Goal: Feedback & Contribution: Submit feedback/report problem

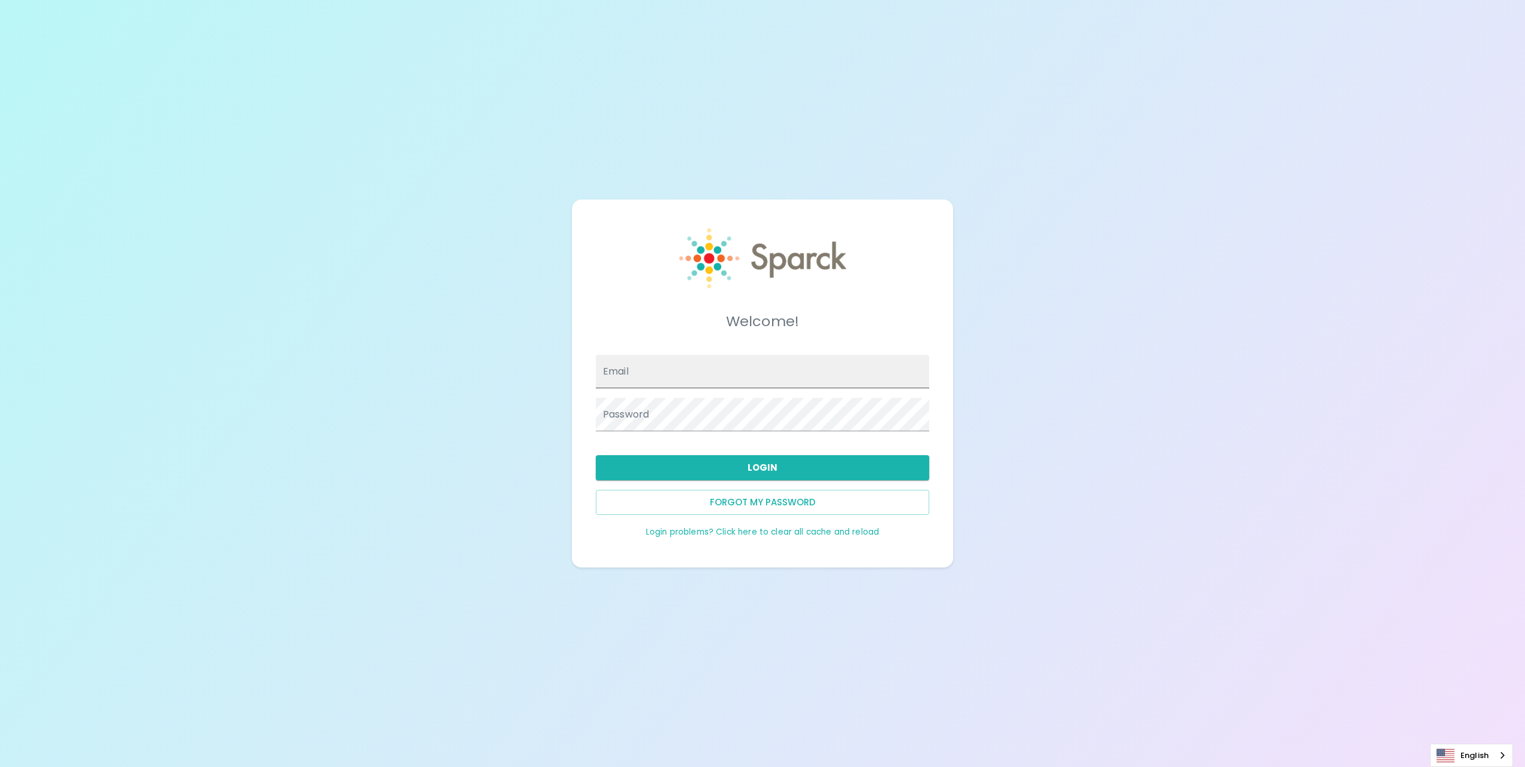
click at [710, 356] on input "Email" at bounding box center [762, 371] width 333 height 33
type input "[EMAIL_ADDRESS][PERSON_NAME][DOMAIN_NAME]"
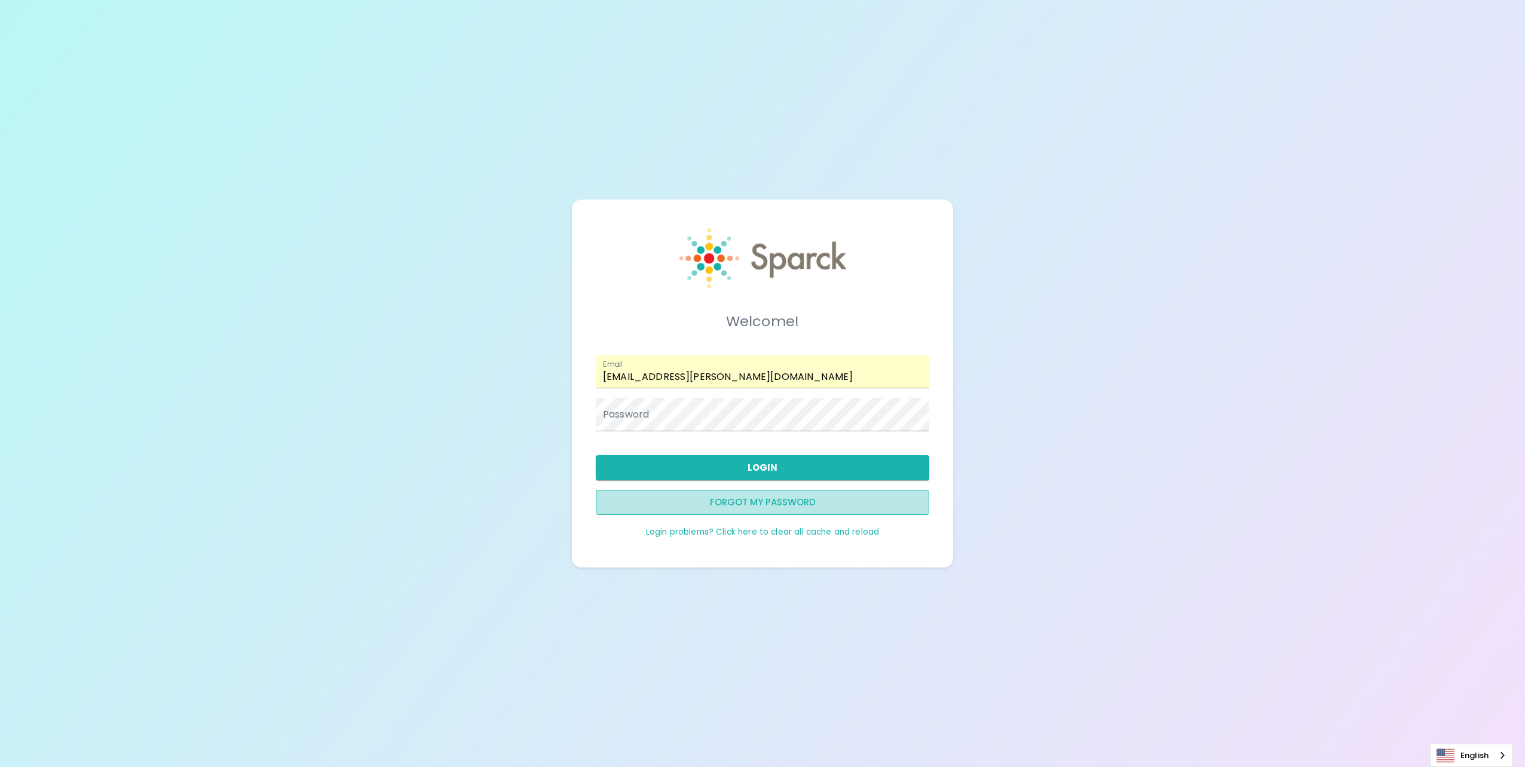
click at [753, 500] on button "Forgot my password" at bounding box center [762, 502] width 333 height 25
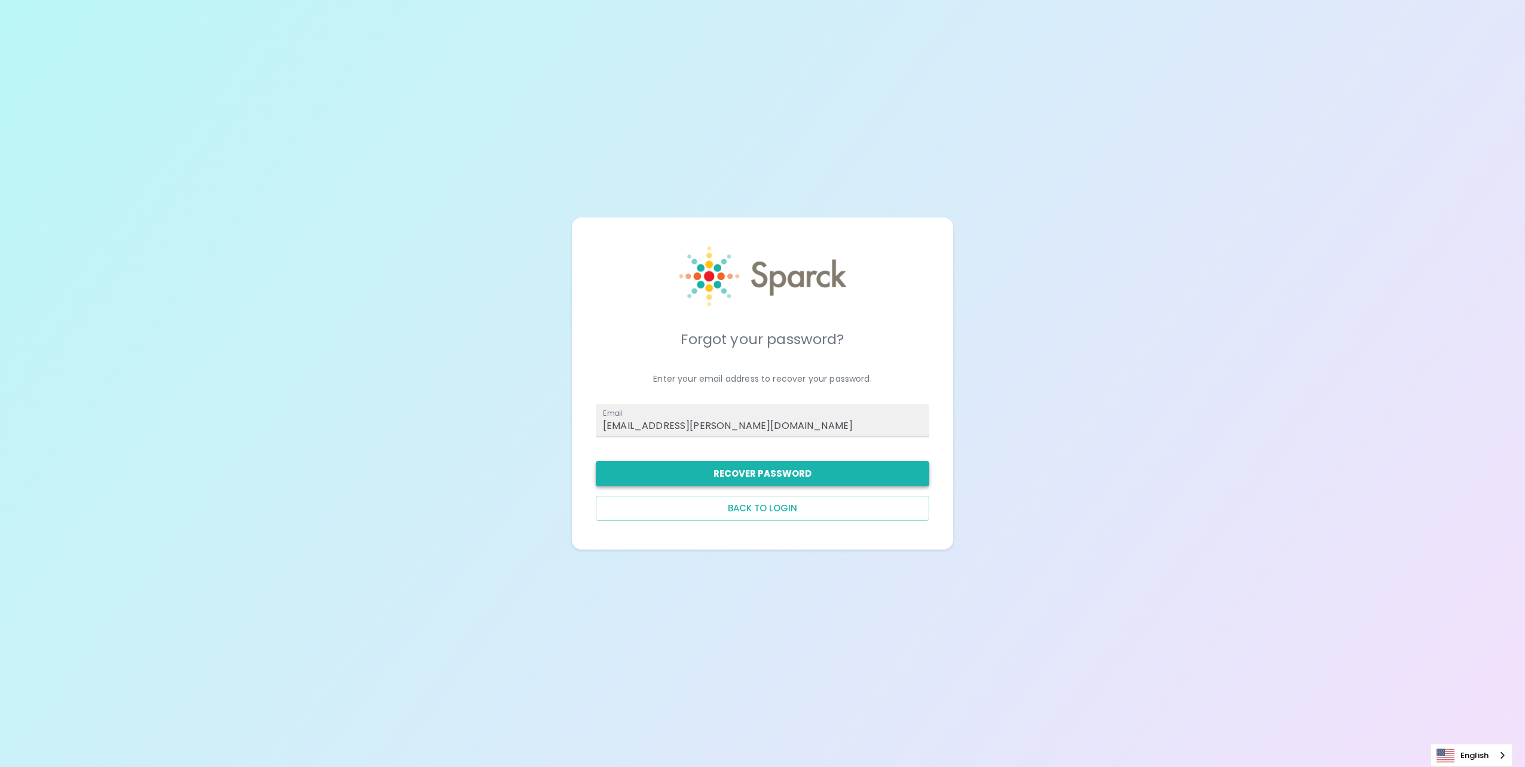
click at [802, 468] on button "Recover Password" at bounding box center [762, 473] width 333 height 25
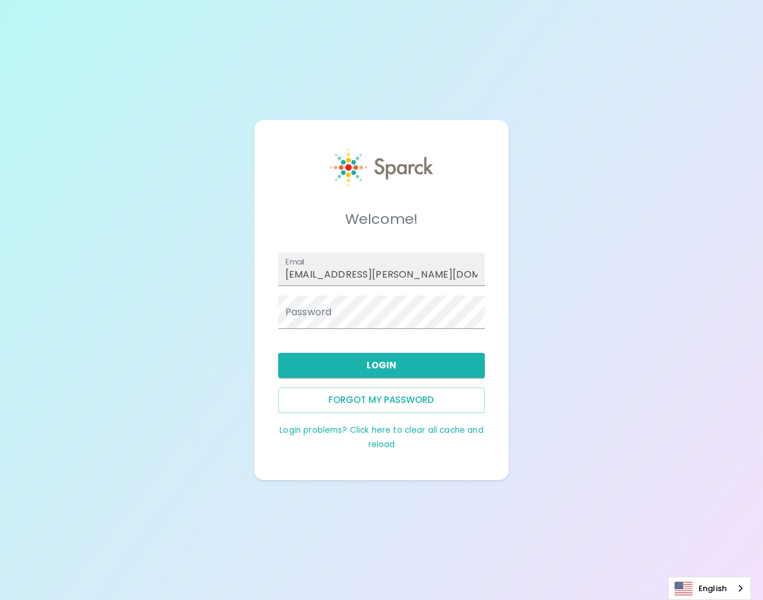
click at [548, 327] on div "Welcome! Email kali.arredondo@texastechfcu.org Password Login Forgot my passwor…" at bounding box center [381, 300] width 763 height 600
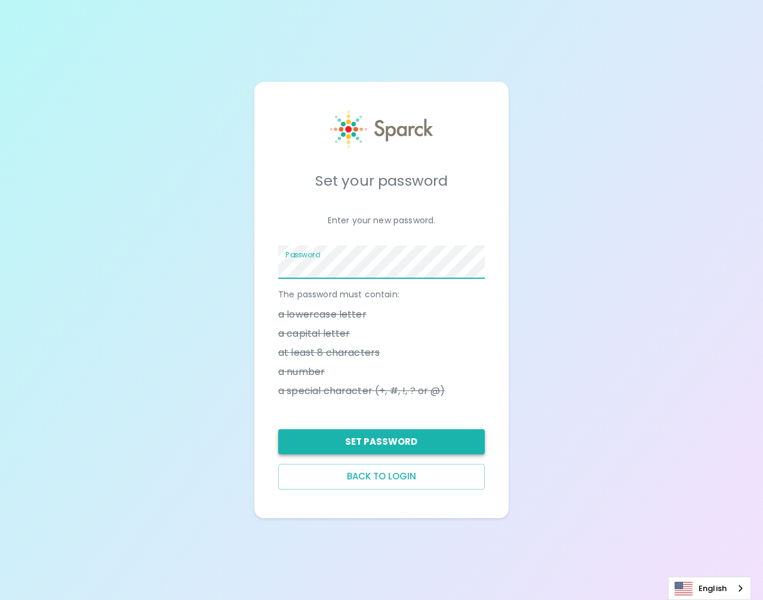
click at [430, 445] on button "Set Password" at bounding box center [381, 442] width 207 height 25
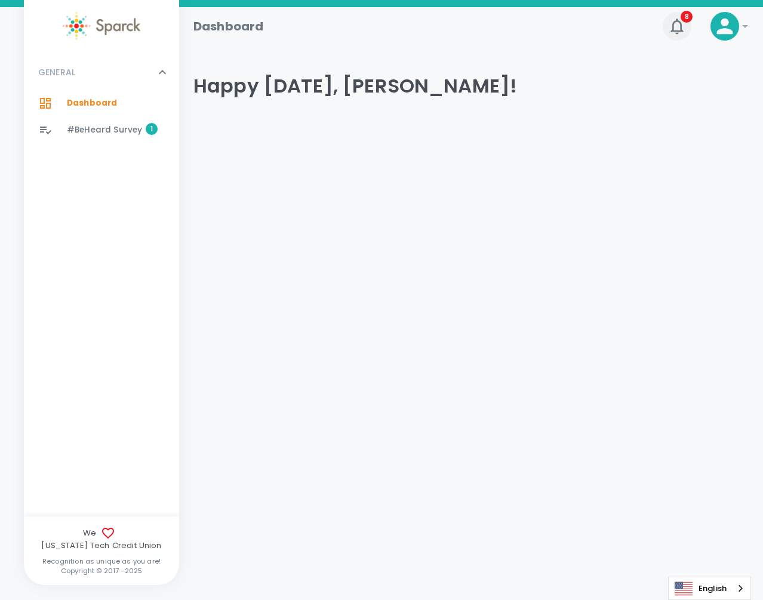
click at [677, 39] on button "8" at bounding box center [677, 26] width 29 height 29
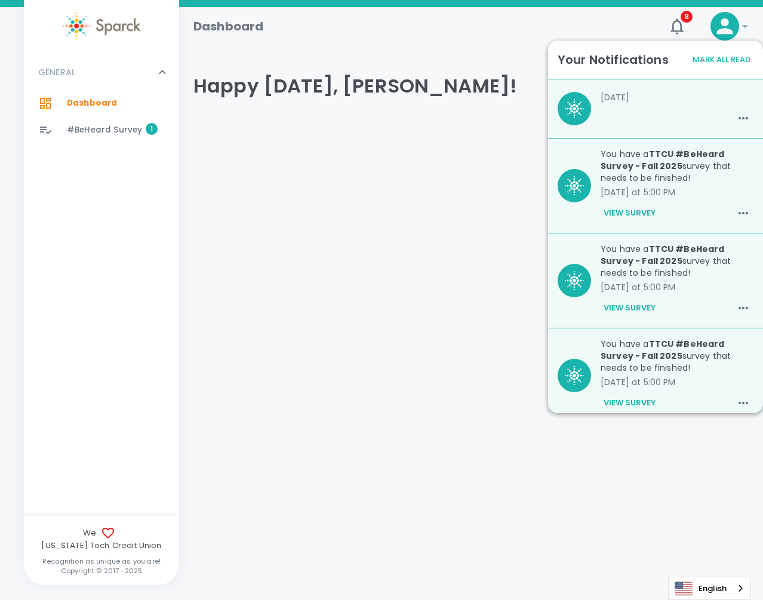
click at [137, 130] on span "#BeHeard Survey" at bounding box center [104, 130] width 75 height 12
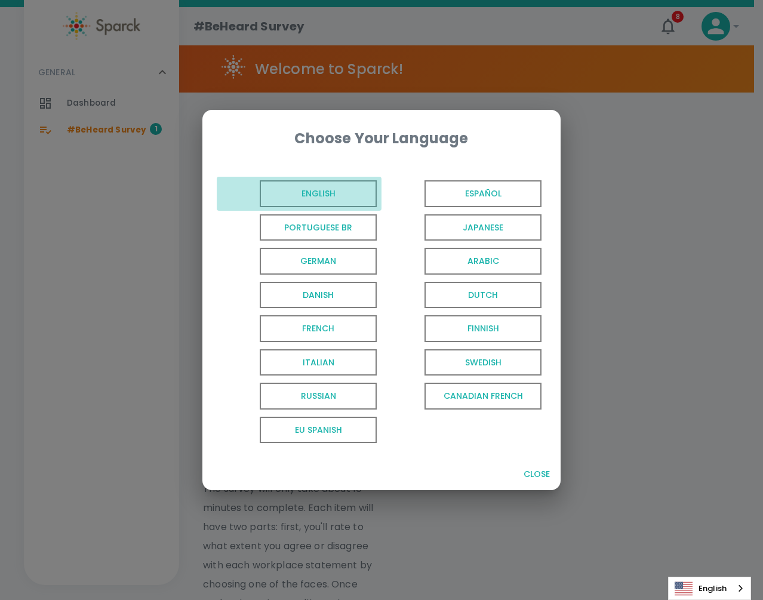
click at [350, 197] on span "English" at bounding box center [318, 193] width 117 height 27
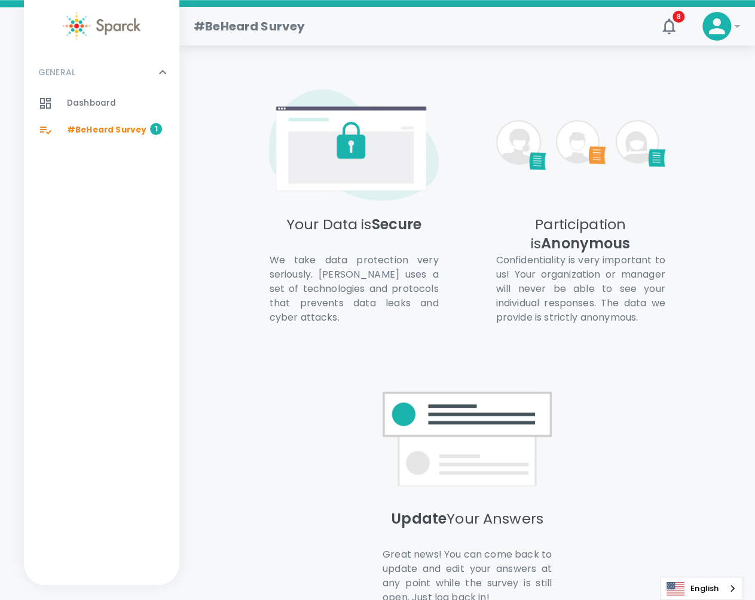
scroll to position [774, 0]
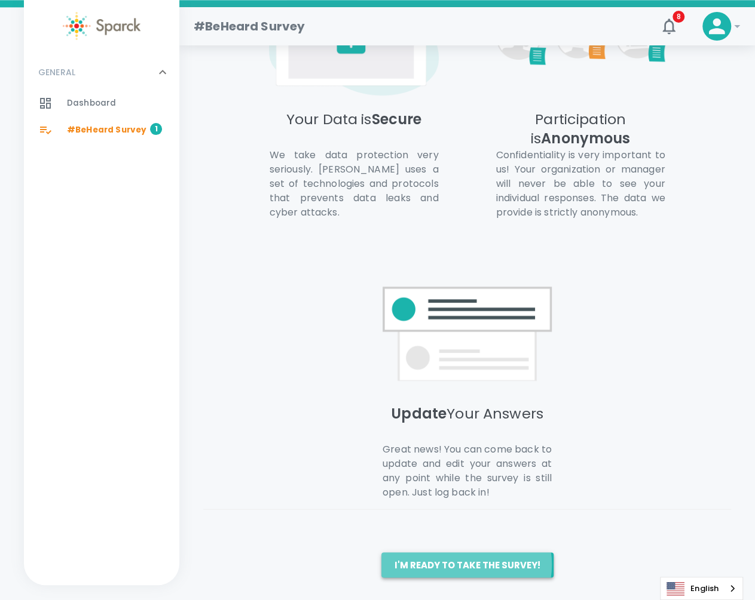
click at [467, 563] on button "I'm ready to take the survey!" at bounding box center [467, 565] width 172 height 25
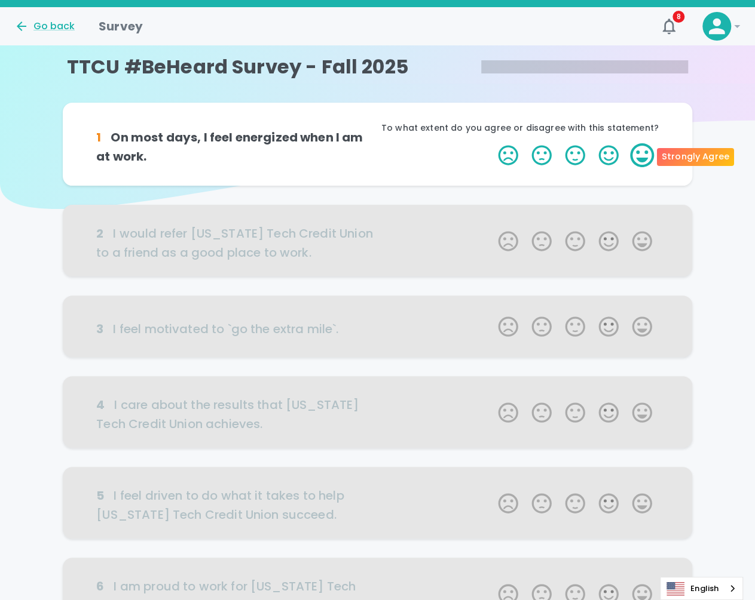
click at [645, 152] on label "5 Stars" at bounding box center [641, 155] width 33 height 24
click at [491, 143] on input "5 Stars" at bounding box center [490, 143] width 1 height 1
click at [643, 157] on label "5 Stars" at bounding box center [641, 155] width 33 height 24
click at [491, 143] on input "5 Stars" at bounding box center [490, 143] width 1 height 1
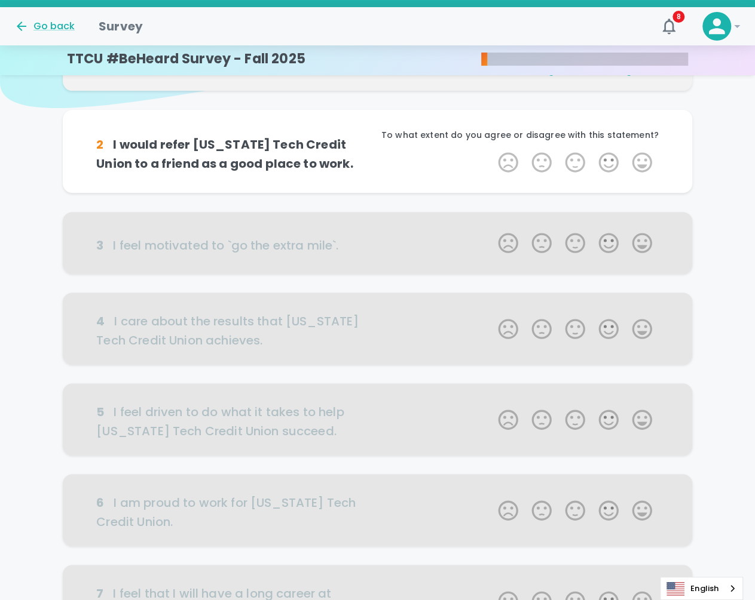
scroll to position [105, 0]
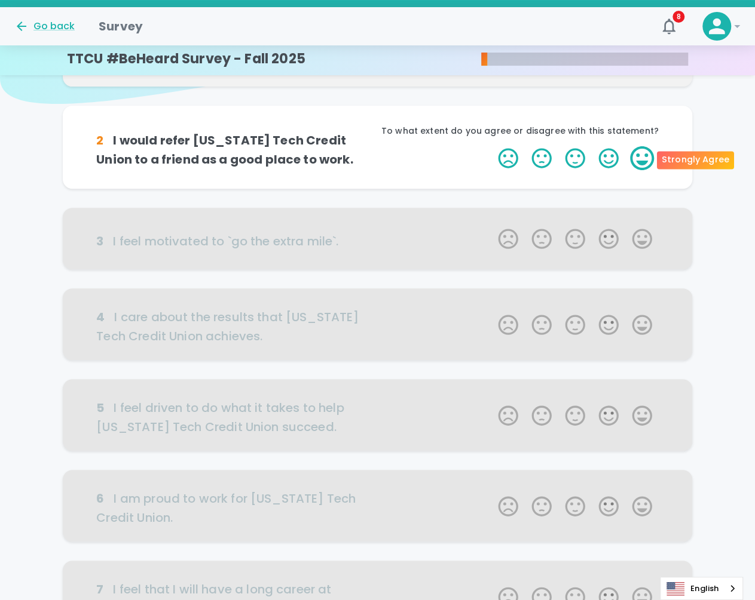
click at [635, 156] on label "5 Stars" at bounding box center [641, 158] width 33 height 24
click at [491, 146] on input "5 Stars" at bounding box center [490, 146] width 1 height 1
click at [637, 155] on label "5 Stars" at bounding box center [641, 158] width 33 height 24
click at [491, 146] on input "5 Stars" at bounding box center [490, 146] width 1 height 1
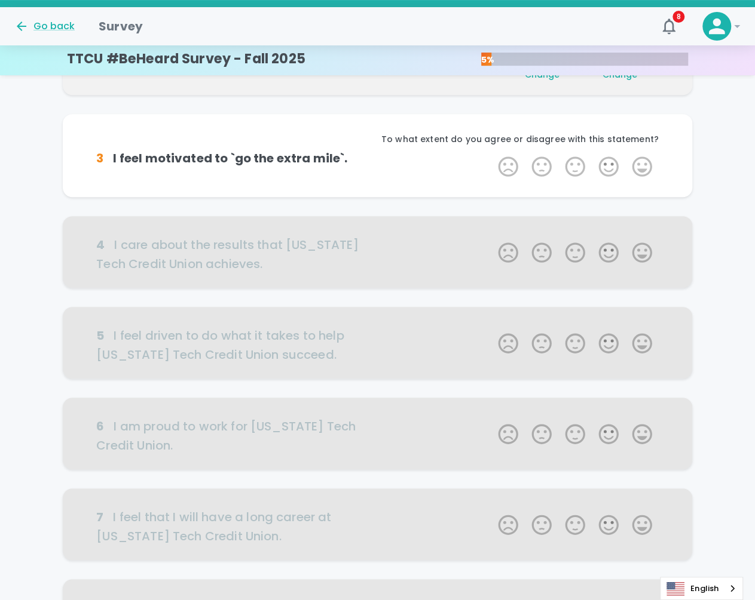
scroll to position [210, 0]
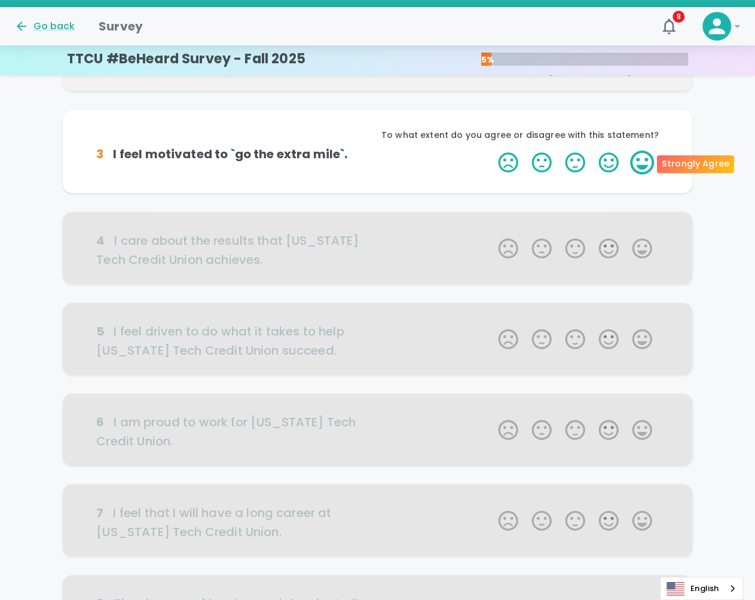
click at [644, 160] on label "5 Stars" at bounding box center [641, 163] width 33 height 24
click at [491, 151] on input "5 Stars" at bounding box center [490, 150] width 1 height 1
click at [644, 160] on label "5 Stars" at bounding box center [641, 163] width 33 height 24
click at [491, 151] on input "5 Stars" at bounding box center [490, 150] width 1 height 1
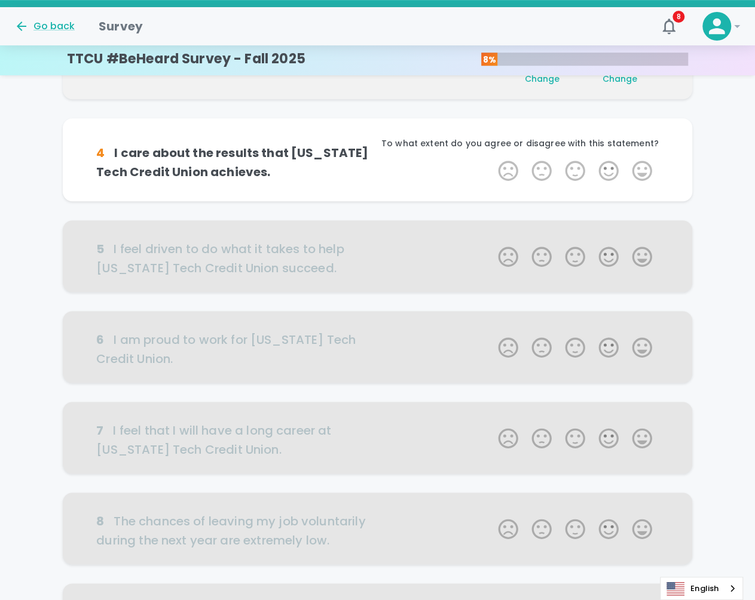
scroll to position [315, 0]
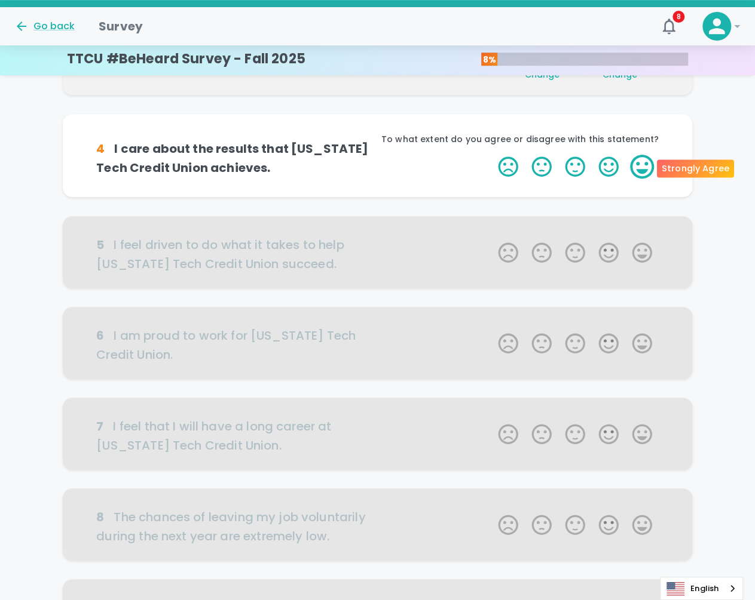
click at [648, 171] on label "5 Stars" at bounding box center [641, 167] width 33 height 24
click at [491, 155] on input "5 Stars" at bounding box center [490, 154] width 1 height 1
click at [646, 167] on label "5 Stars" at bounding box center [641, 167] width 33 height 24
click at [491, 155] on input "5 Stars" at bounding box center [490, 154] width 1 height 1
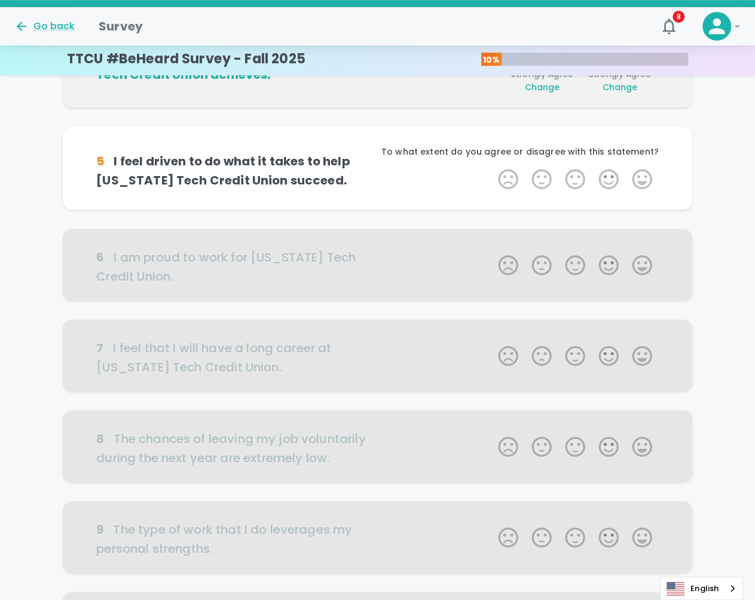
scroll to position [421, 0]
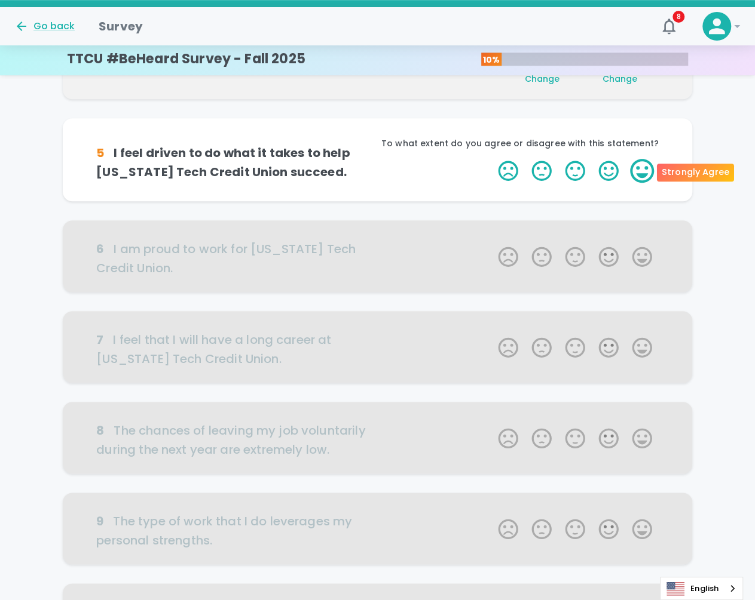
click at [641, 177] on label "5 Stars" at bounding box center [641, 171] width 33 height 24
click at [491, 159] on input "5 Stars" at bounding box center [490, 158] width 1 height 1
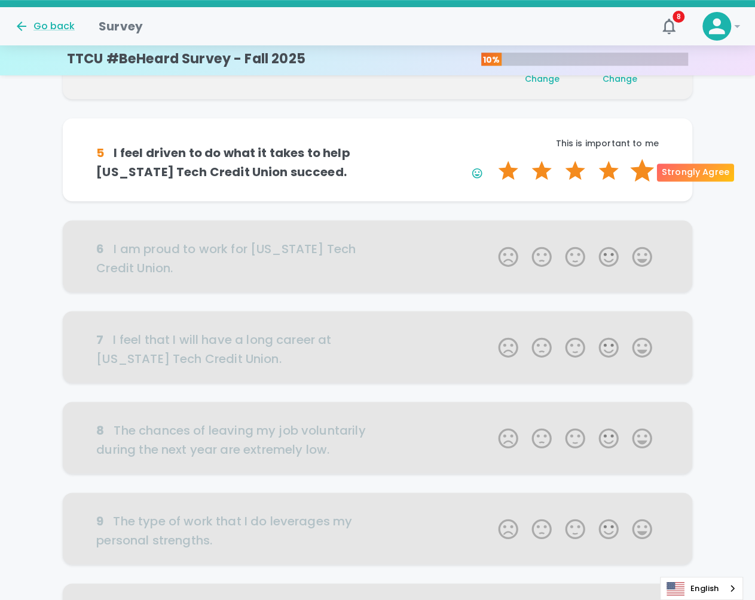
click at [651, 171] on label "5 Stars" at bounding box center [641, 171] width 33 height 24
click at [491, 159] on input "5 Stars" at bounding box center [490, 158] width 1 height 1
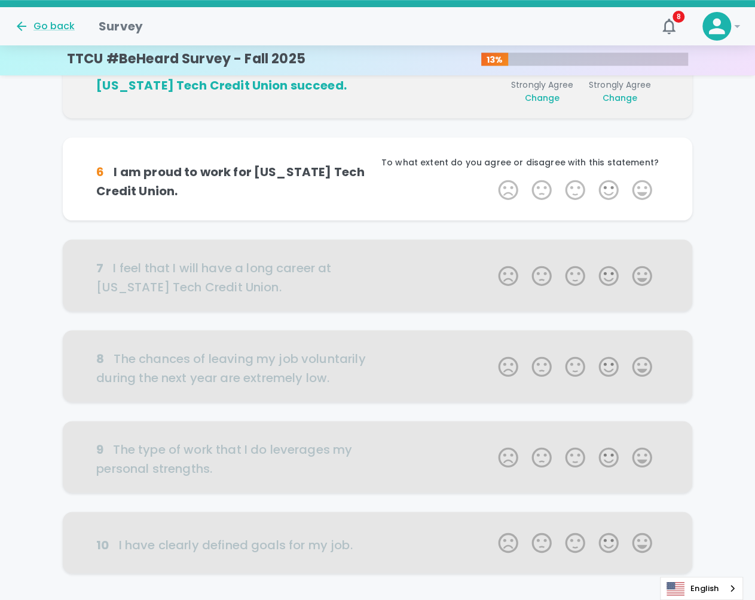
scroll to position [526, 0]
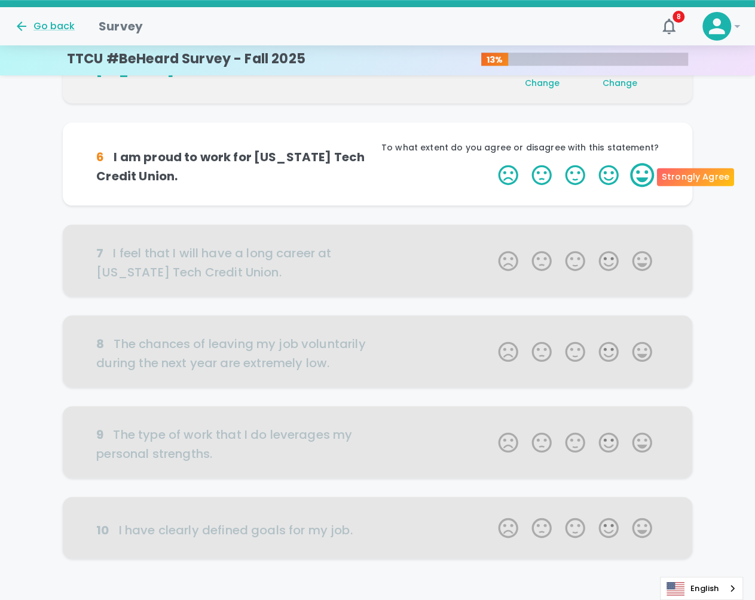
click at [645, 173] on label "5 Stars" at bounding box center [641, 175] width 33 height 24
click at [491, 163] on input "5 Stars" at bounding box center [490, 162] width 1 height 1
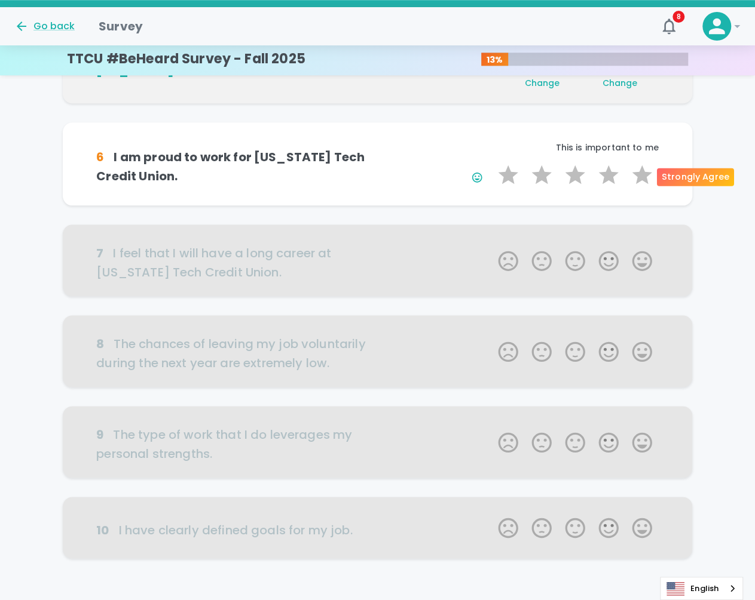
click at [645, 173] on label "5 Stars" at bounding box center [641, 175] width 33 height 24
click at [491, 163] on input "5 Stars" at bounding box center [490, 162] width 1 height 1
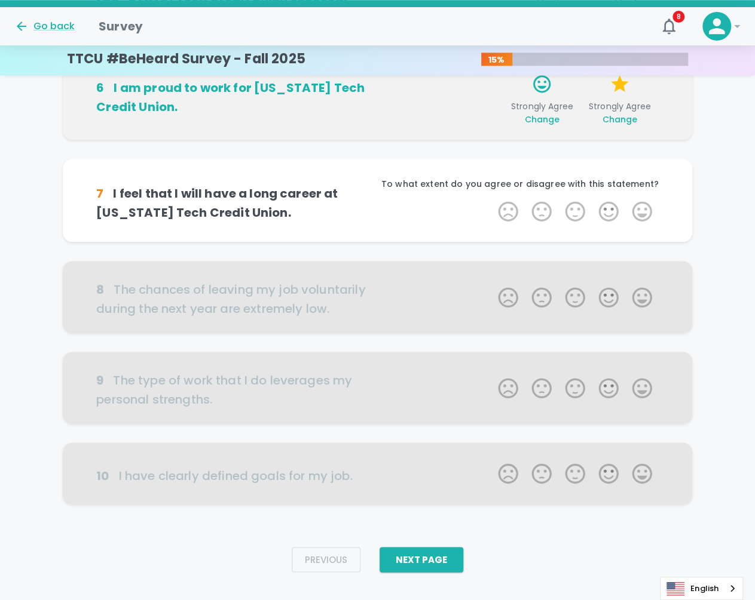
scroll to position [599, 0]
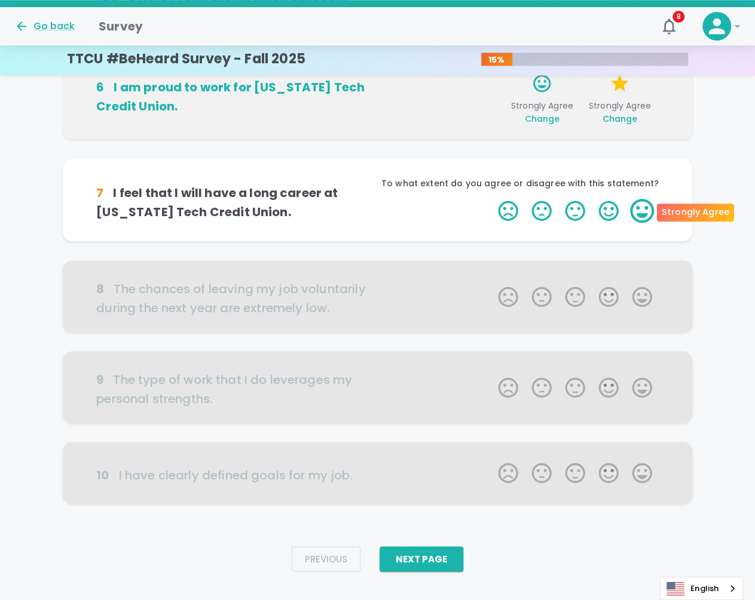
click at [645, 206] on label "5 Stars" at bounding box center [641, 211] width 33 height 24
click at [491, 199] on input "5 Stars" at bounding box center [490, 198] width 1 height 1
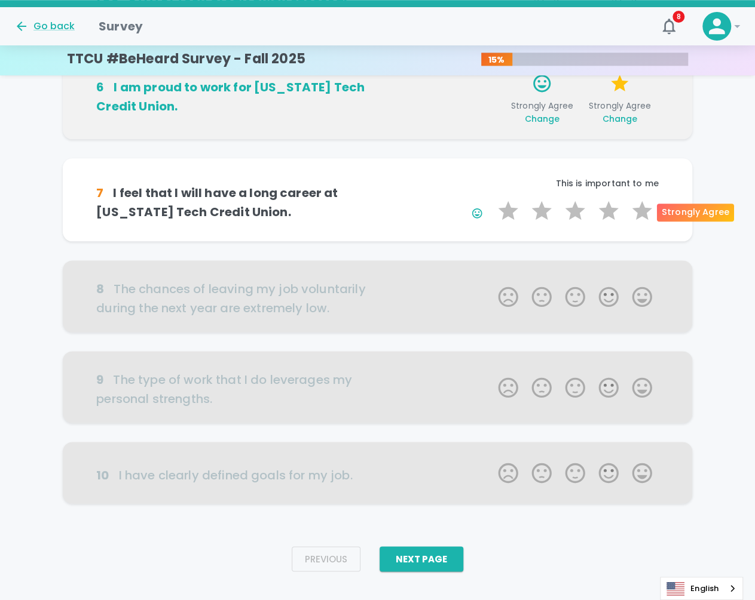
click at [645, 206] on label "5 Stars" at bounding box center [641, 211] width 33 height 24
click at [491, 199] on input "5 Stars" at bounding box center [490, 198] width 1 height 1
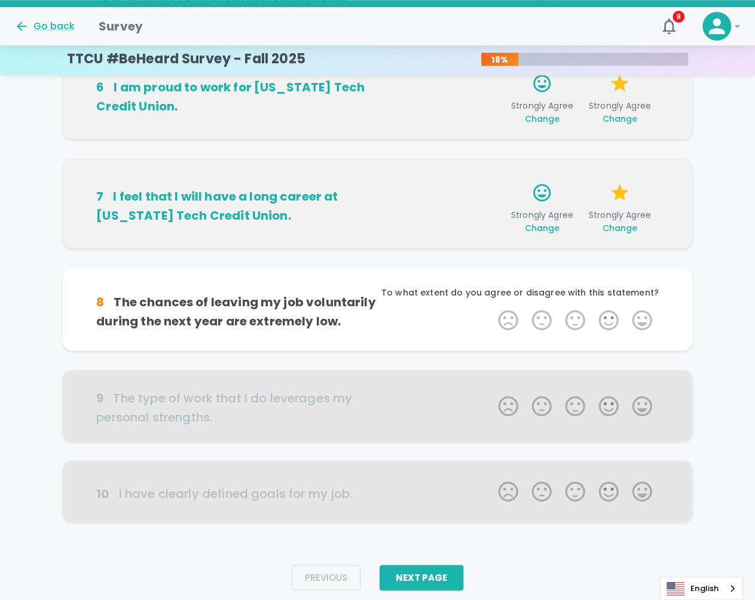
scroll to position [618, 0]
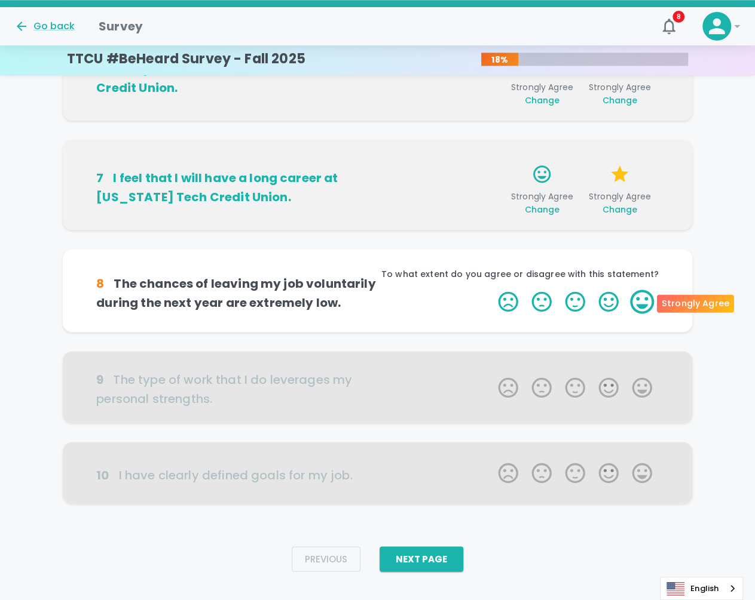
click at [646, 296] on label "5 Stars" at bounding box center [641, 302] width 33 height 24
click at [491, 290] on input "5 Stars" at bounding box center [490, 289] width 1 height 1
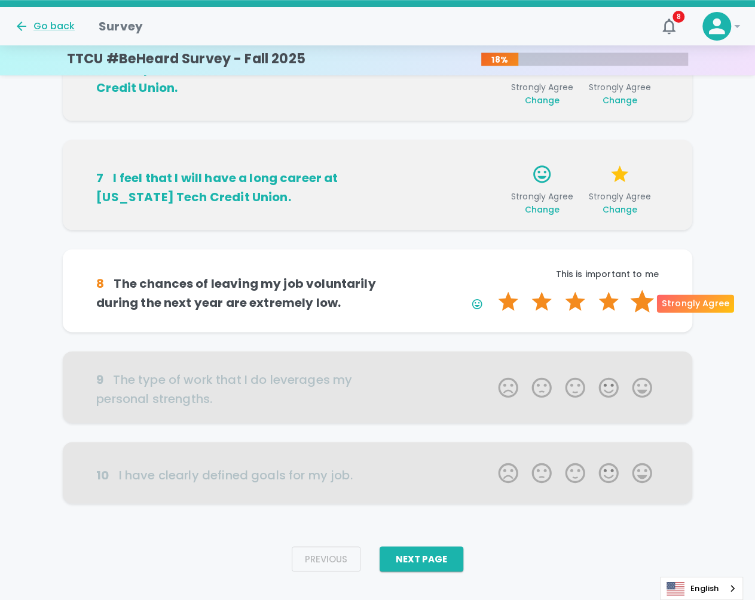
click at [645, 302] on label "5 Stars" at bounding box center [641, 302] width 33 height 24
click at [491, 290] on input "5 Stars" at bounding box center [490, 289] width 1 height 1
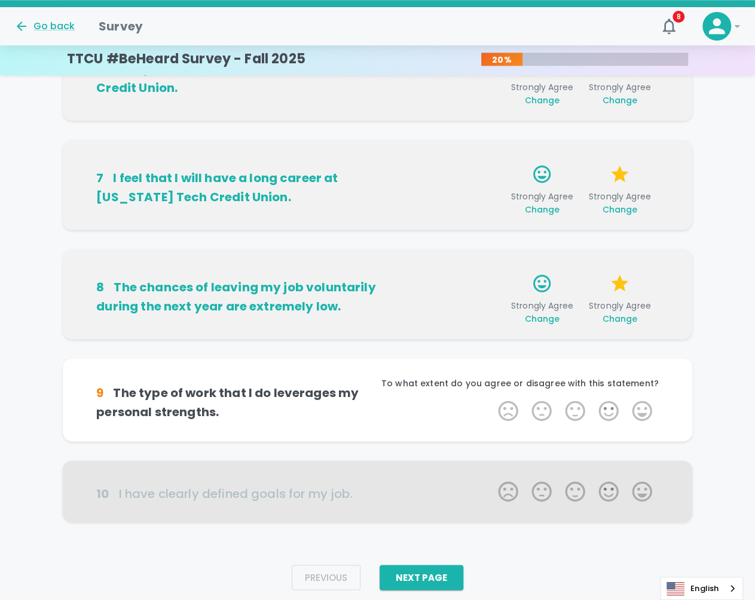
scroll to position [636, 0]
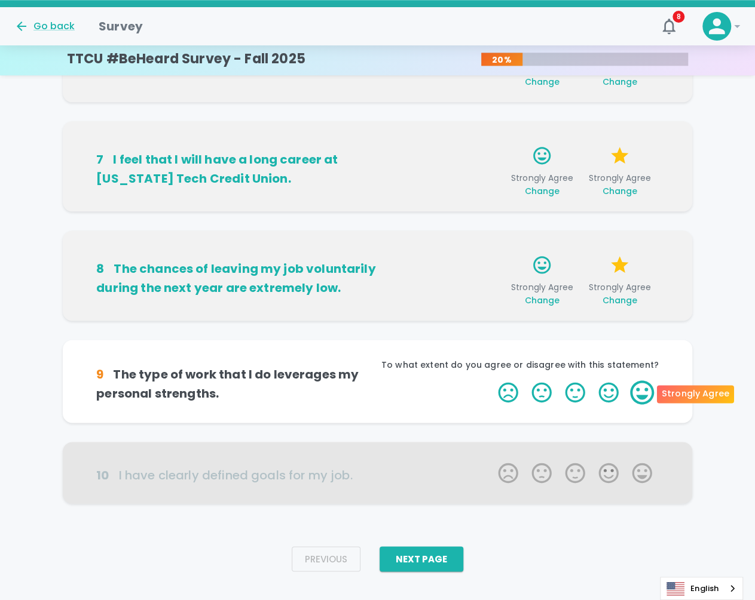
click at [640, 392] on label "5 Stars" at bounding box center [641, 393] width 33 height 24
click at [491, 381] on input "5 Stars" at bounding box center [490, 380] width 1 height 1
click at [640, 392] on label "5 Stars" at bounding box center [641, 393] width 33 height 24
click at [491, 381] on input "5 Stars" at bounding box center [490, 380] width 1 height 1
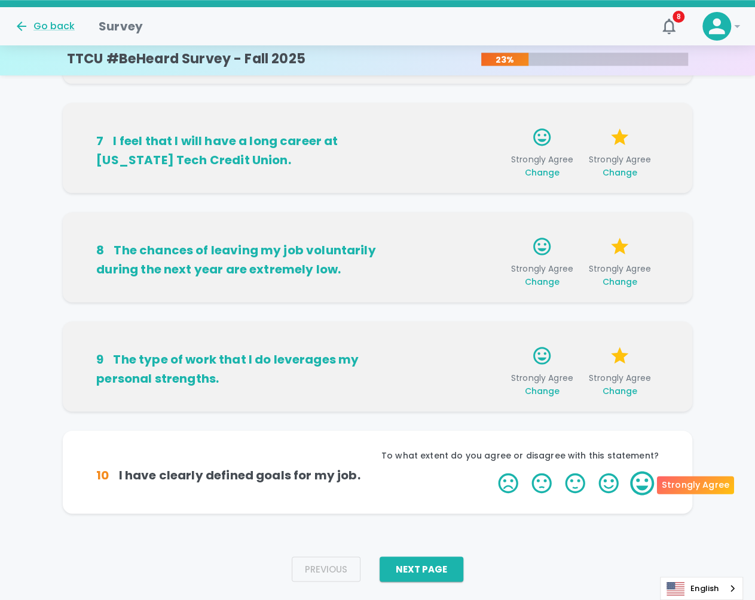
click at [644, 492] on label "5 Stars" at bounding box center [641, 483] width 33 height 24
click at [491, 471] on input "5 Stars" at bounding box center [490, 471] width 1 height 1
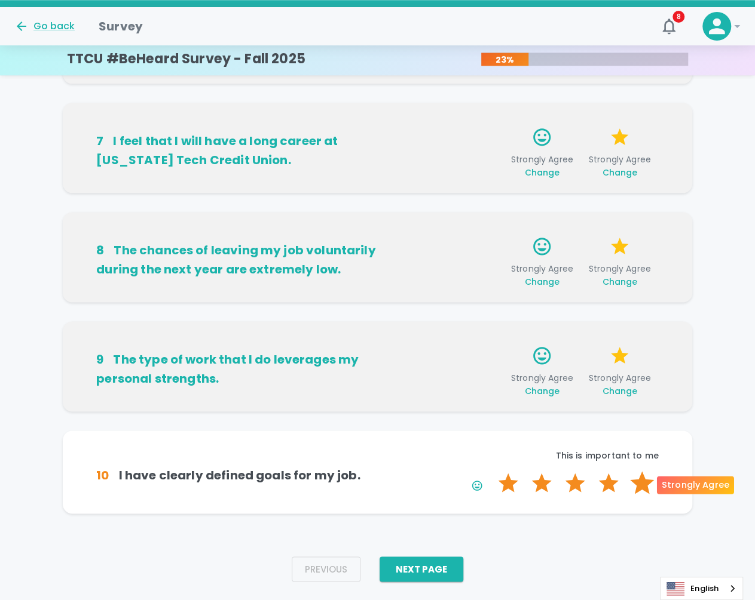
click at [644, 485] on label "5 Stars" at bounding box center [641, 483] width 33 height 24
click at [491, 471] on input "5 Stars" at bounding box center [490, 471] width 1 height 1
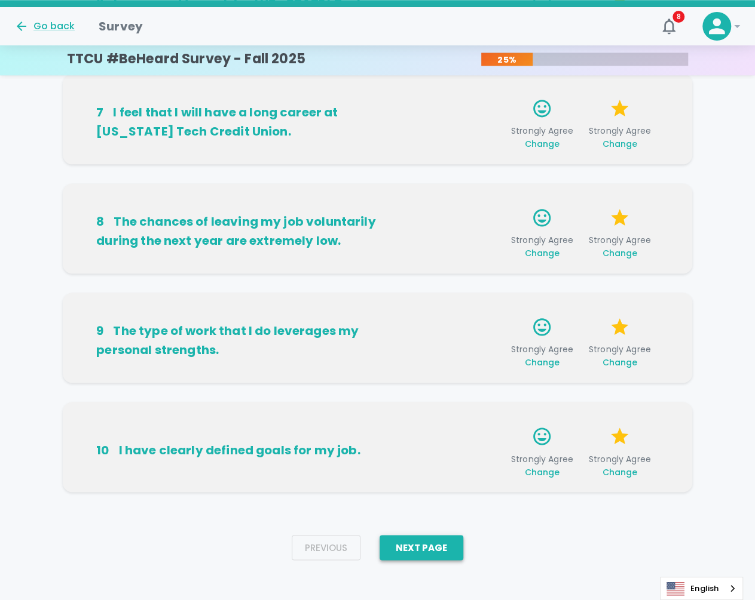
click at [404, 553] on button "Next Page" at bounding box center [421, 547] width 84 height 25
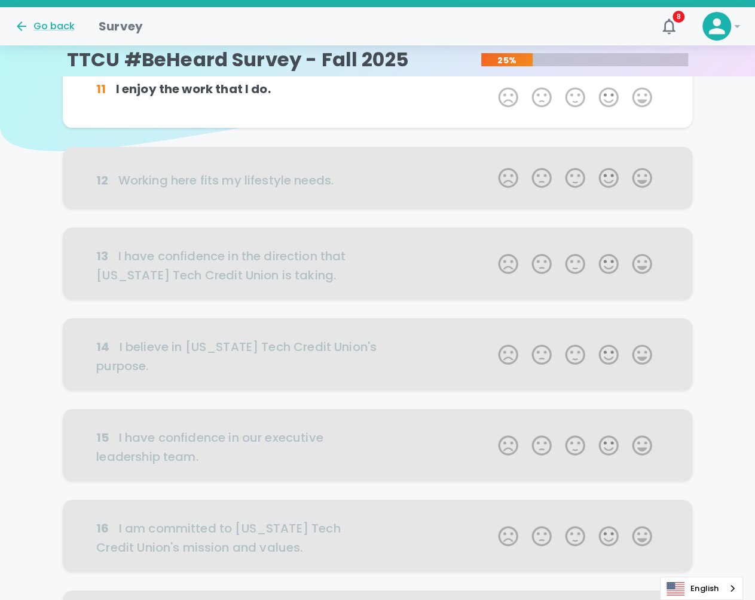
scroll to position [0, 0]
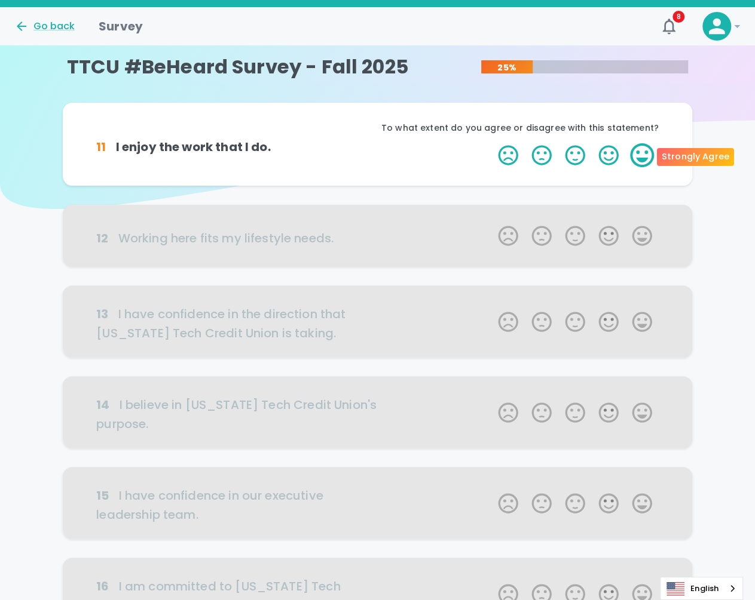
click at [647, 158] on label "5 Stars" at bounding box center [641, 155] width 33 height 24
click at [491, 143] on input "5 Stars" at bounding box center [490, 143] width 1 height 1
click at [647, 158] on label "5 Stars" at bounding box center [641, 155] width 33 height 24
click at [491, 143] on input "5 Stars" at bounding box center [490, 143] width 1 height 1
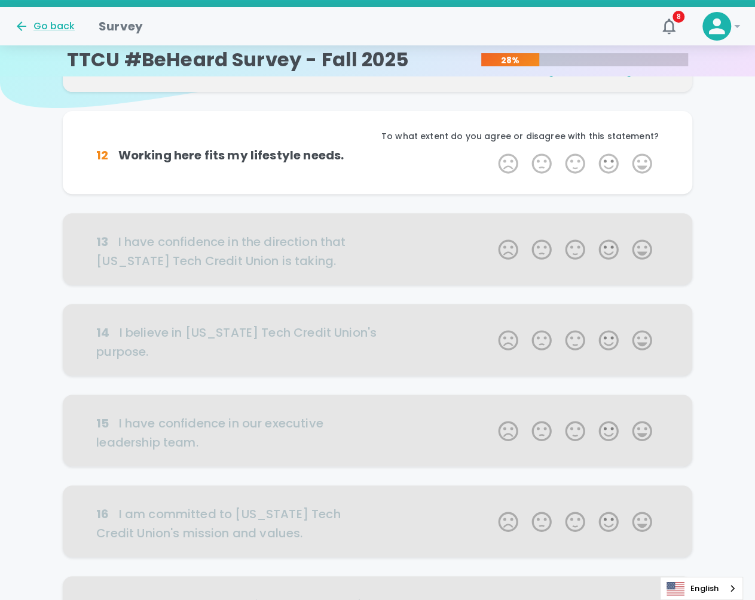
scroll to position [105, 0]
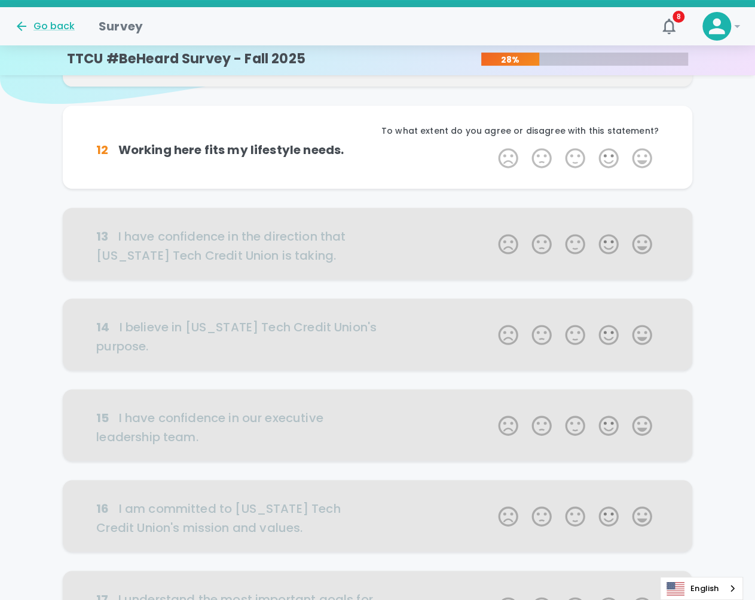
click at [647, 158] on label "5 Stars" at bounding box center [641, 158] width 33 height 24
click at [491, 146] on input "5 Stars" at bounding box center [490, 146] width 1 height 1
click at [647, 158] on label "5 Stars" at bounding box center [641, 158] width 33 height 24
click at [491, 146] on input "5 Stars" at bounding box center [490, 146] width 1 height 1
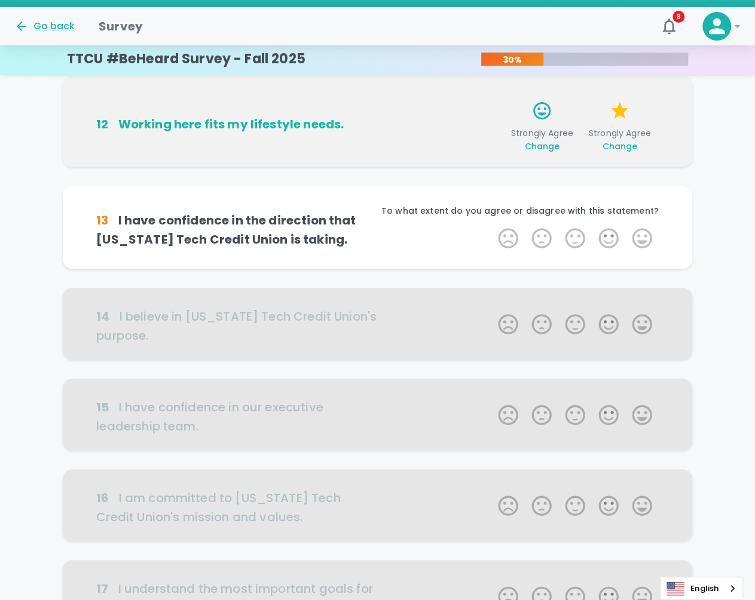
scroll to position [210, 0]
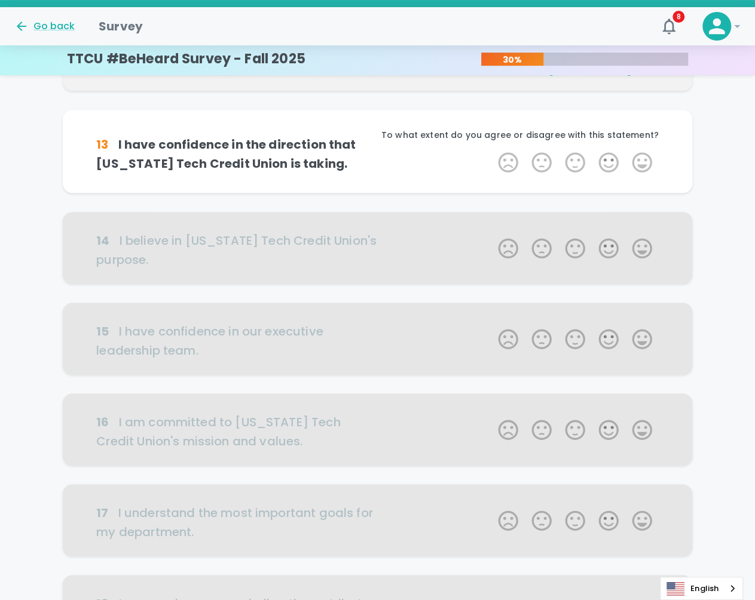
click at [647, 158] on label "5 Stars" at bounding box center [641, 163] width 33 height 24
click at [491, 151] on input "5 Stars" at bounding box center [490, 150] width 1 height 1
click at [647, 158] on label "5 Stars" at bounding box center [641, 163] width 33 height 24
click at [491, 151] on input "5 Stars" at bounding box center [490, 150] width 1 height 1
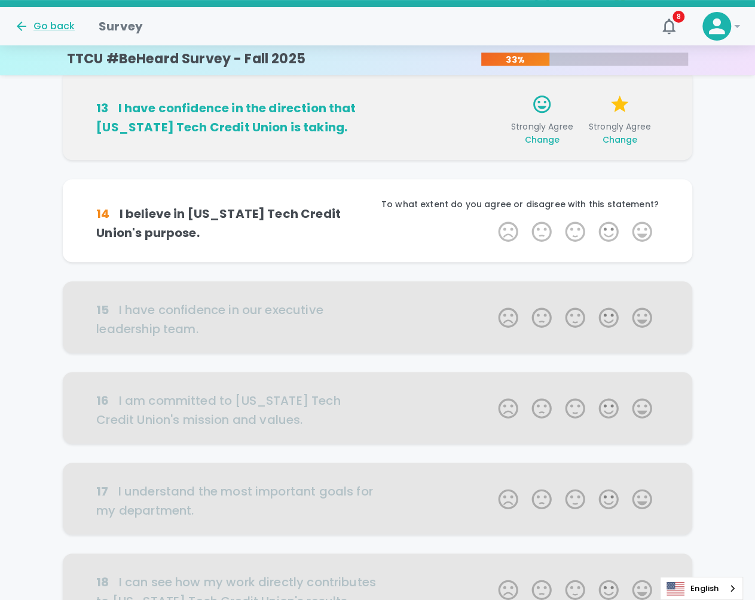
scroll to position [315, 0]
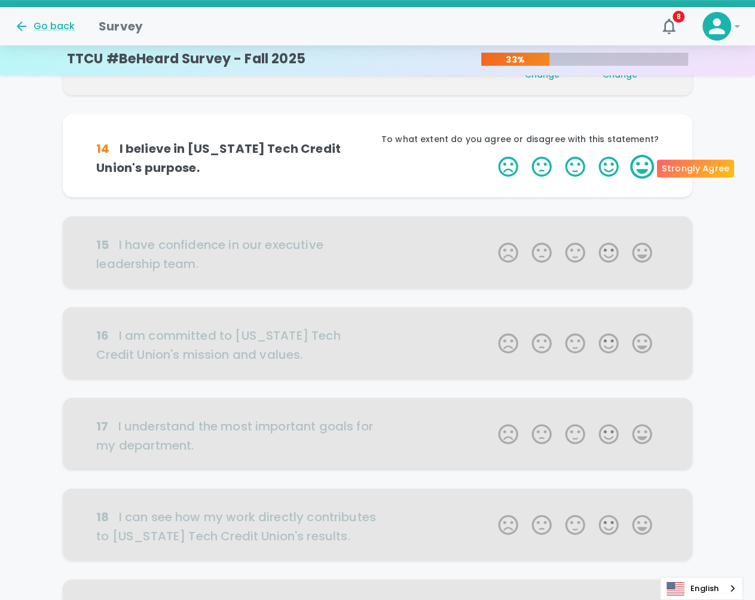
click at [653, 165] on label "5 Stars" at bounding box center [641, 167] width 33 height 24
click at [491, 155] on input "5 Stars" at bounding box center [490, 154] width 1 height 1
click at [653, 165] on label "5 Stars" at bounding box center [641, 167] width 33 height 24
click at [491, 155] on input "5 Stars" at bounding box center [490, 154] width 1 height 1
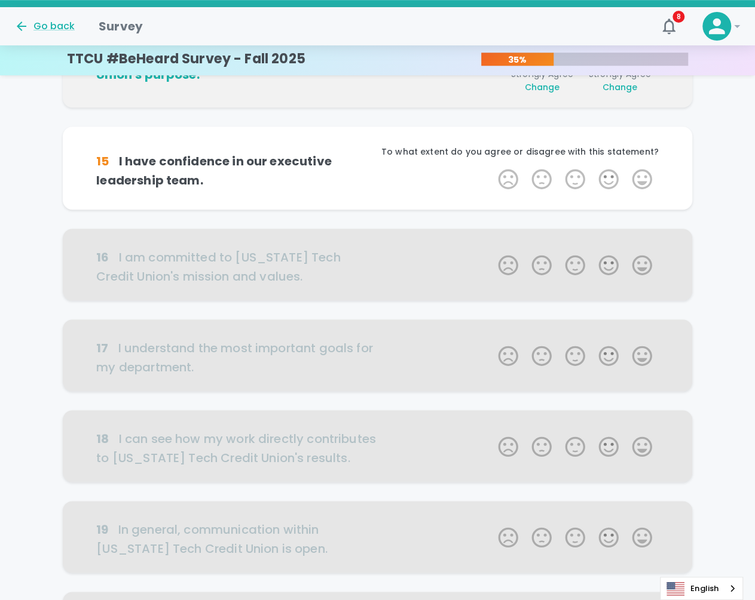
scroll to position [421, 0]
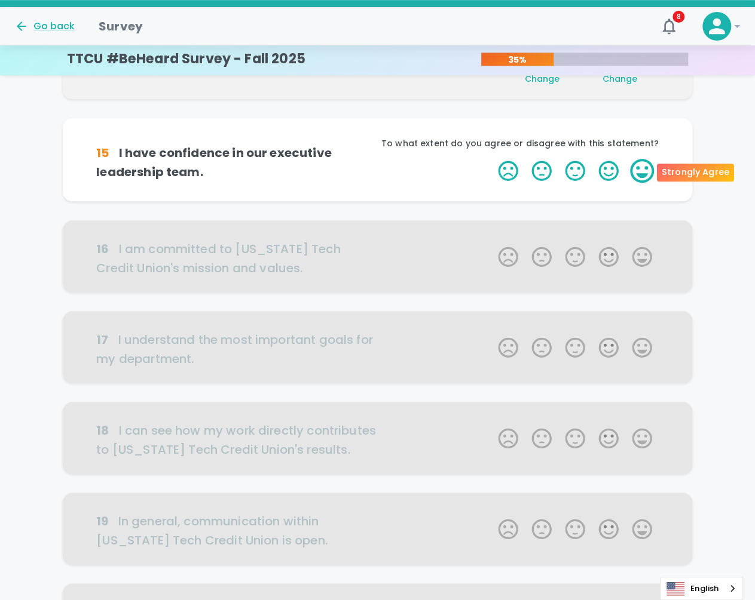
click at [652, 165] on label "5 Stars" at bounding box center [641, 171] width 33 height 24
click at [491, 159] on input "5 Stars" at bounding box center [490, 158] width 1 height 1
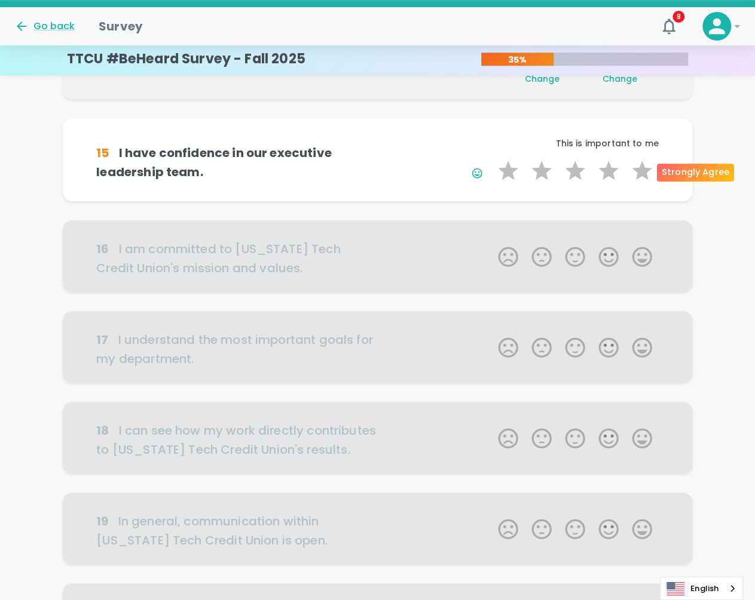
click at [652, 165] on label "5 Stars" at bounding box center [641, 171] width 33 height 24
click at [491, 159] on input "5 Stars" at bounding box center [490, 158] width 1 height 1
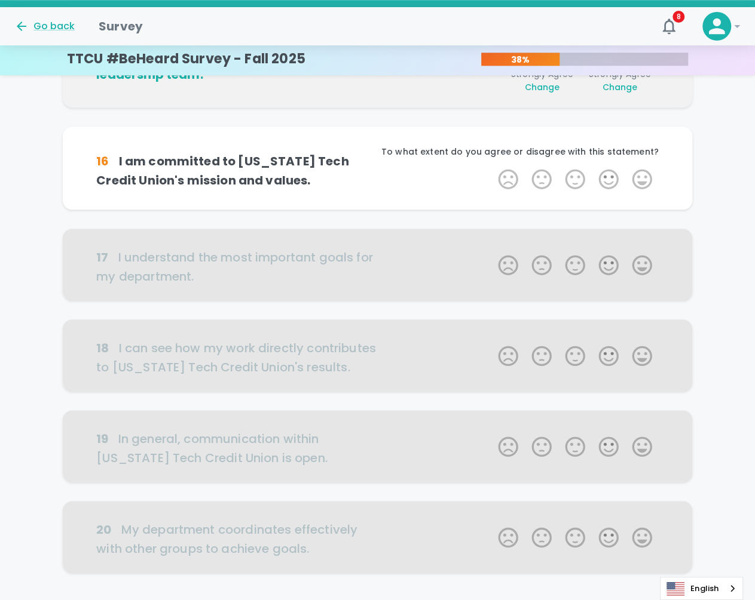
scroll to position [526, 0]
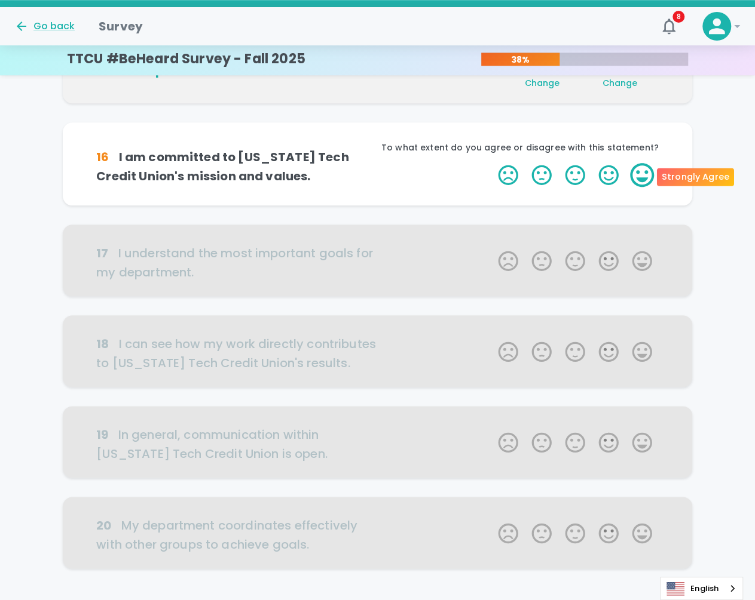
click at [649, 167] on label "5 Stars" at bounding box center [641, 175] width 33 height 24
click at [491, 163] on input "5 Stars" at bounding box center [490, 162] width 1 height 1
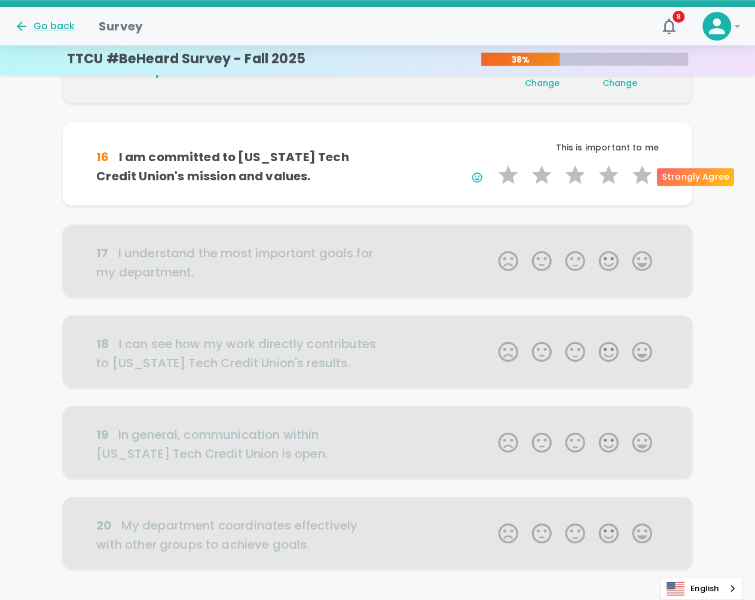
click at [649, 167] on label "5 Stars" at bounding box center [641, 175] width 33 height 24
click at [491, 163] on input "5 Stars" at bounding box center [490, 162] width 1 height 1
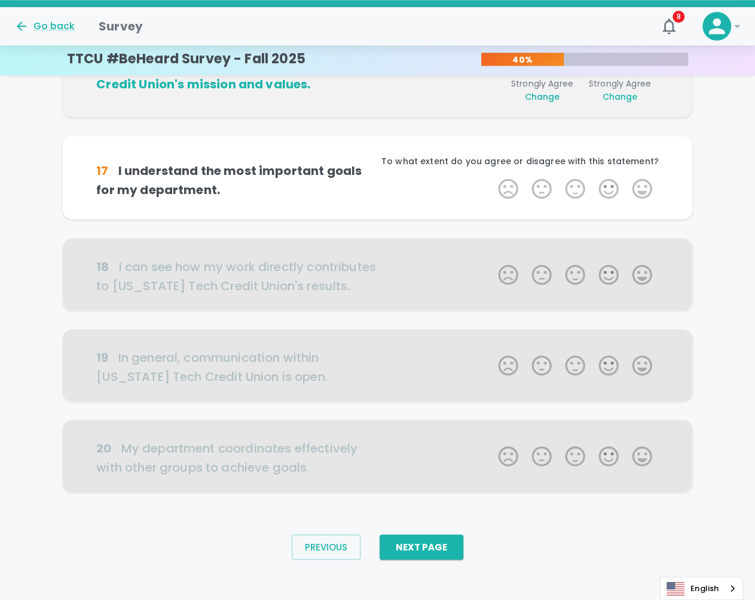
scroll to position [628, 0]
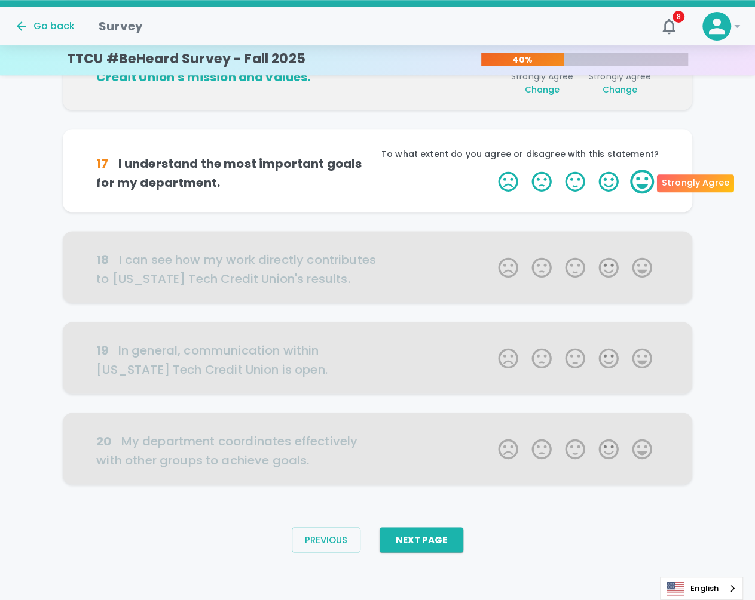
click at [652, 187] on label "5 Stars" at bounding box center [641, 182] width 33 height 24
click at [491, 170] on input "5 Stars" at bounding box center [490, 169] width 1 height 1
click at [645, 187] on label "5 Stars" at bounding box center [641, 182] width 33 height 24
click at [491, 170] on input "5 Stars" at bounding box center [490, 169] width 1 height 1
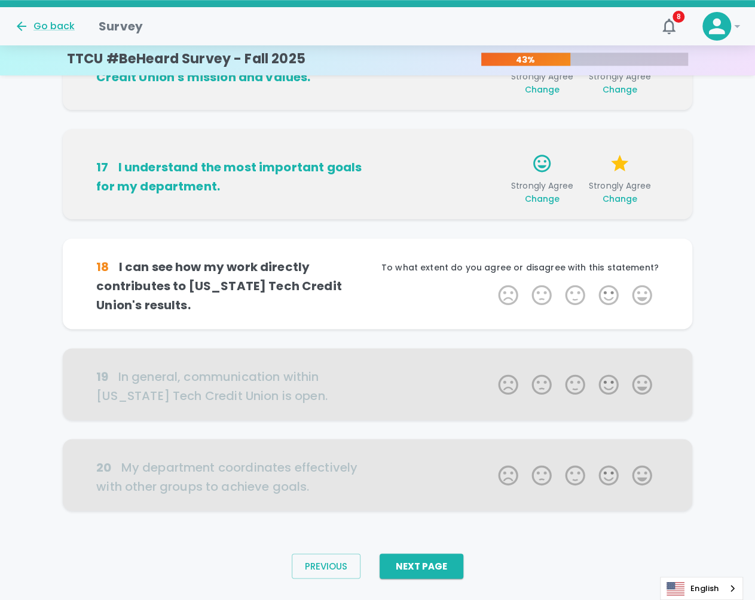
scroll to position [648, 0]
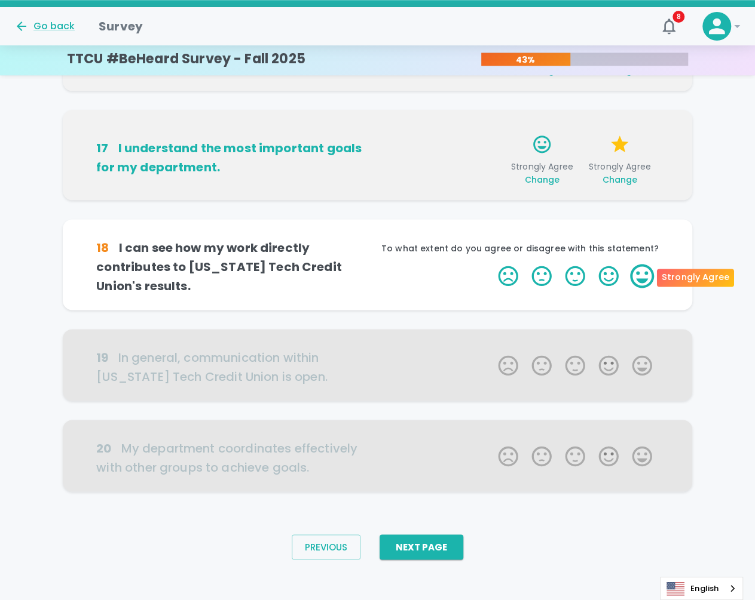
click at [647, 277] on label "5 Stars" at bounding box center [641, 276] width 33 height 24
click at [491, 264] on input "5 Stars" at bounding box center [490, 263] width 1 height 1
click at [647, 277] on label "5 Stars" at bounding box center [641, 276] width 33 height 24
click at [491, 264] on input "5 Stars" at bounding box center [490, 263] width 1 height 1
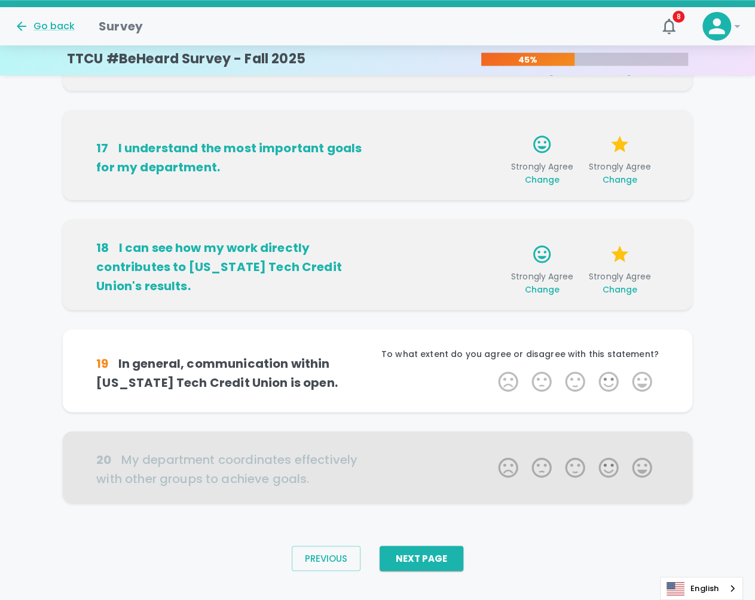
scroll to position [655, 0]
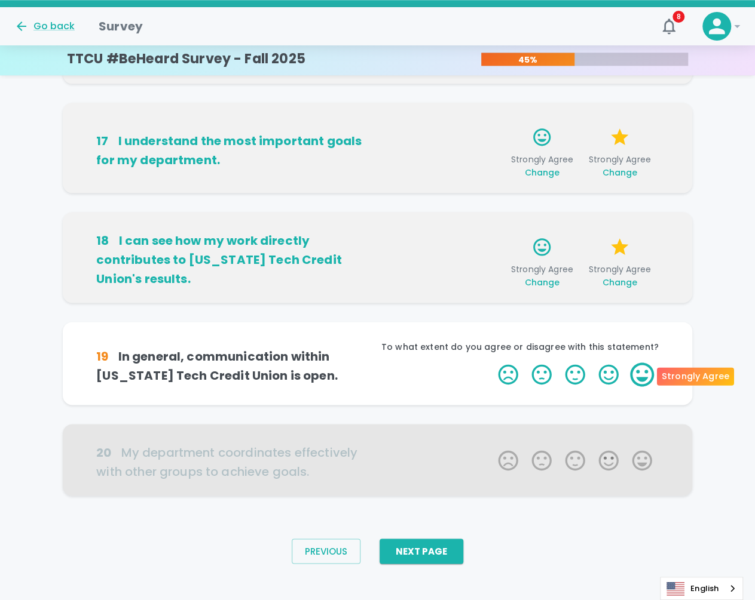
click at [643, 370] on label "5 Stars" at bounding box center [641, 375] width 33 height 24
click at [491, 363] on input "5 Stars" at bounding box center [490, 362] width 1 height 1
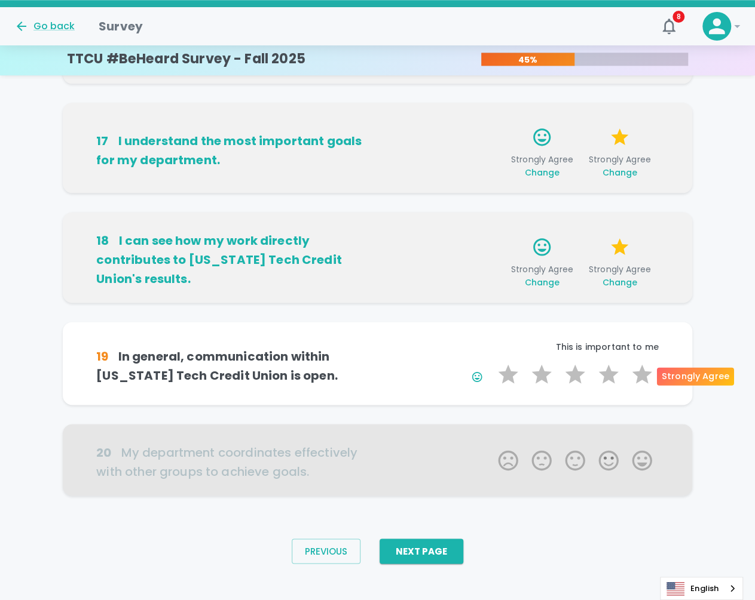
click at [643, 370] on label "5 Stars" at bounding box center [641, 375] width 33 height 24
click at [491, 363] on input "5 Stars" at bounding box center [490, 362] width 1 height 1
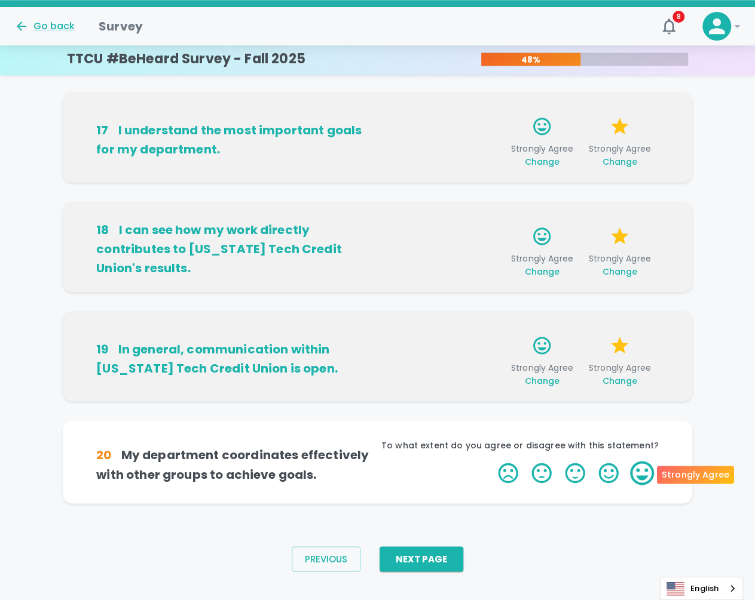
click at [639, 473] on label "5 Stars" at bounding box center [641, 473] width 33 height 24
click at [491, 461] on input "5 Stars" at bounding box center [490, 461] width 1 height 1
click at [639, 471] on label "5 Stars" at bounding box center [641, 473] width 33 height 24
click at [491, 461] on input "5 Stars" at bounding box center [490, 461] width 1 height 1
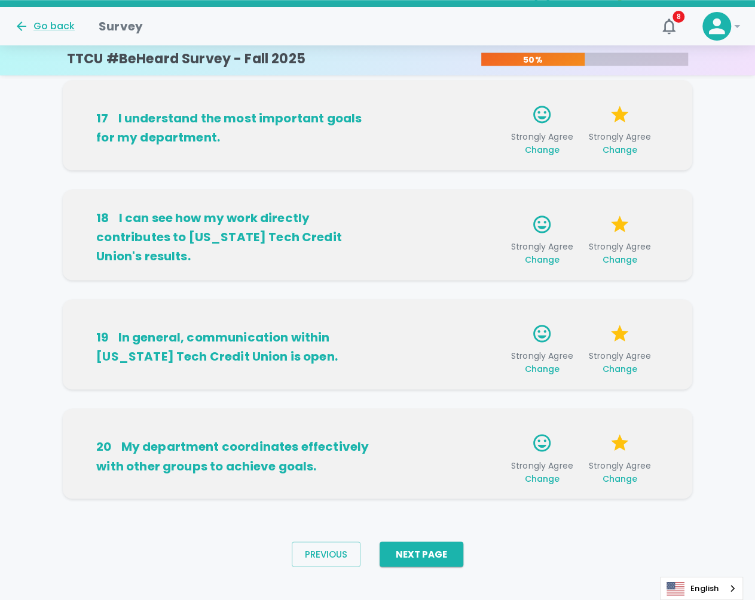
scroll to position [685, 0]
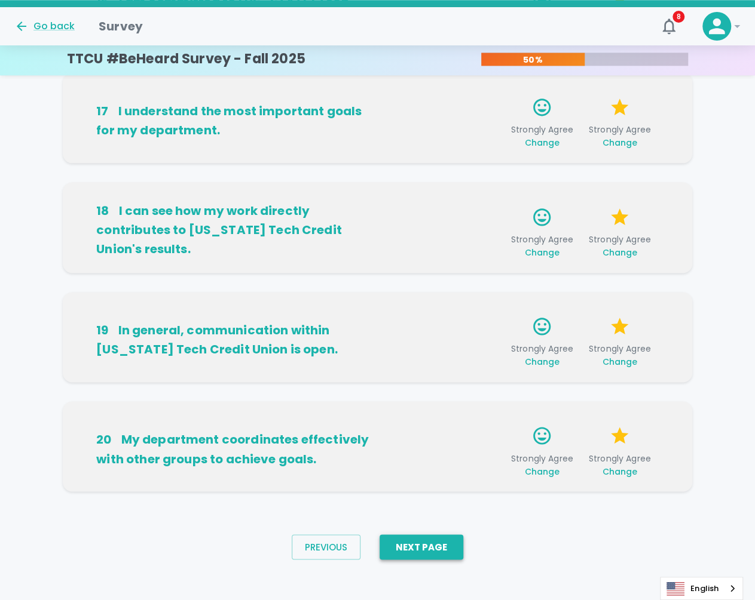
click at [445, 551] on button "Next Page" at bounding box center [421, 547] width 84 height 25
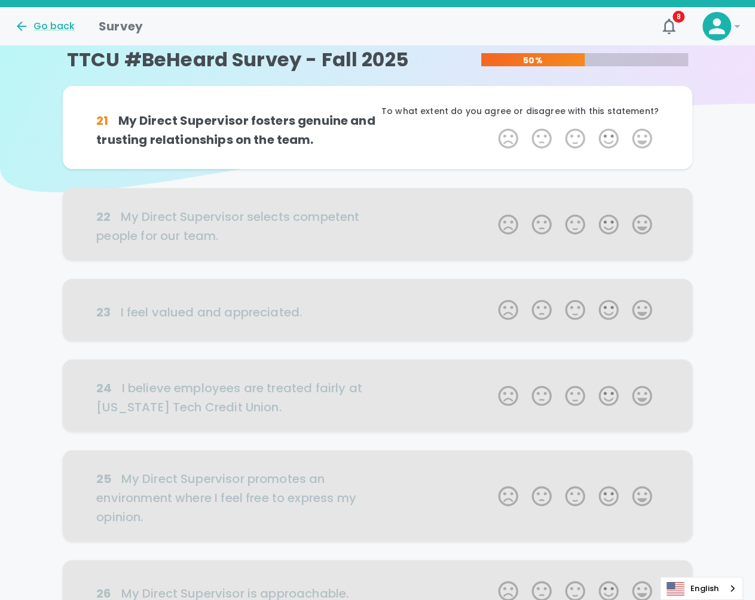
scroll to position [0, 0]
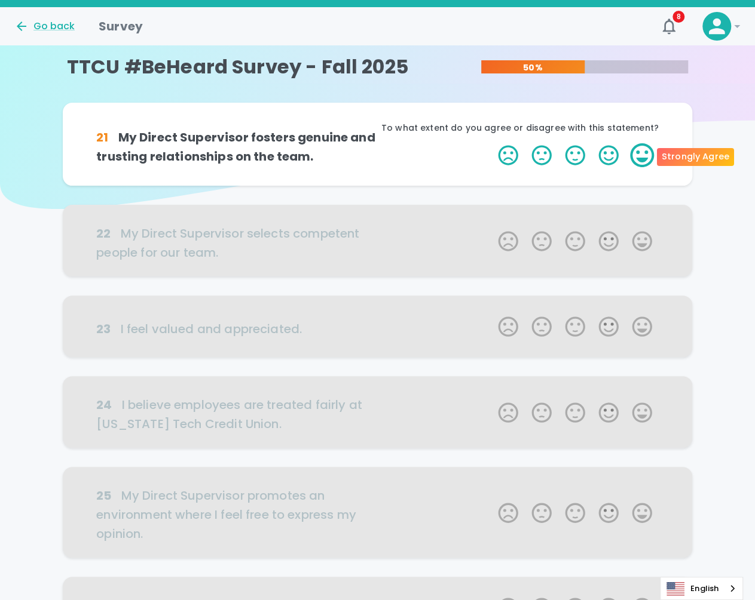
click at [654, 154] on label "5 Stars" at bounding box center [641, 155] width 33 height 24
click at [491, 143] on input "5 Stars" at bounding box center [490, 143] width 1 height 1
click at [651, 154] on label "5 Stars" at bounding box center [641, 155] width 33 height 24
click at [491, 143] on input "5 Stars" at bounding box center [490, 143] width 1 height 1
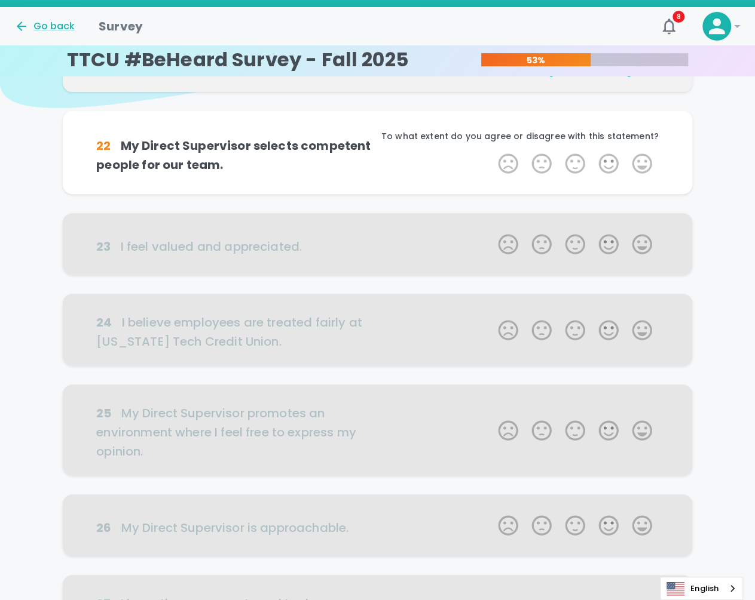
scroll to position [105, 0]
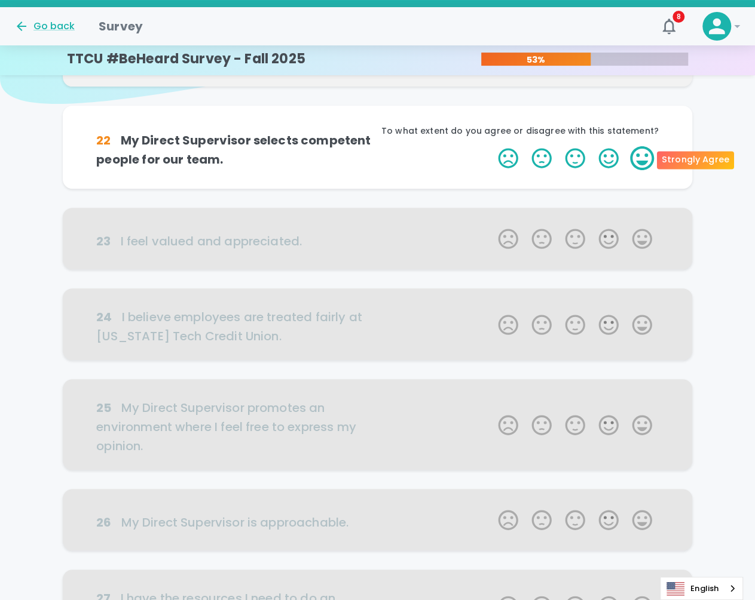
click at [643, 159] on label "5 Stars" at bounding box center [641, 158] width 33 height 24
click at [491, 146] on input "5 Stars" at bounding box center [490, 146] width 1 height 1
click at [643, 159] on label "5 Stars" at bounding box center [641, 158] width 33 height 24
click at [491, 146] on input "5 Stars" at bounding box center [490, 146] width 1 height 1
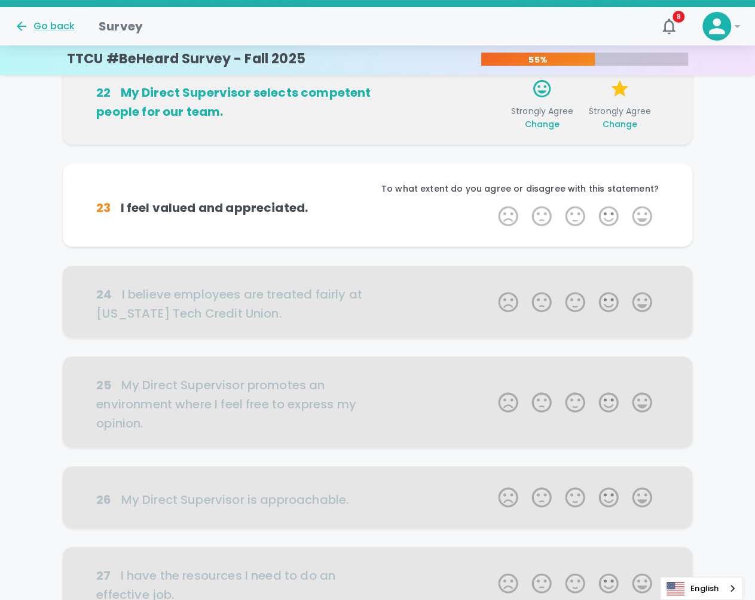
scroll to position [210, 0]
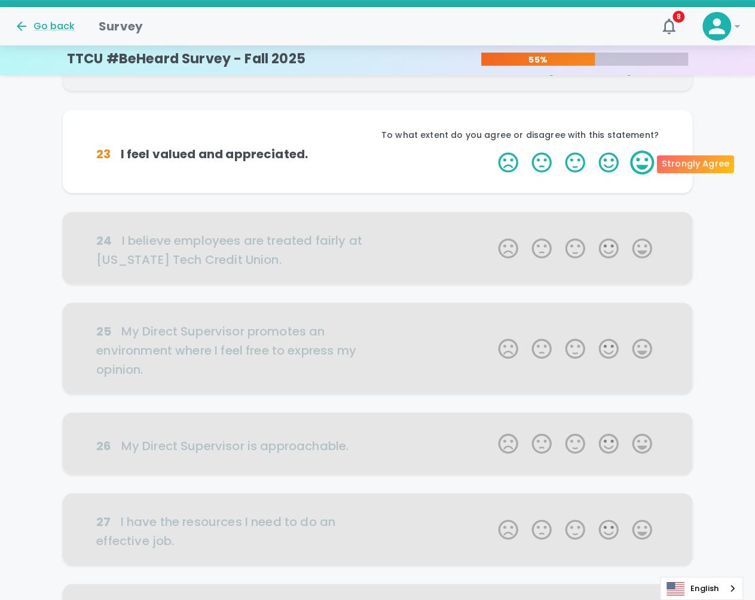
click at [646, 170] on label "5 Stars" at bounding box center [641, 163] width 33 height 24
click at [491, 151] on input "5 Stars" at bounding box center [490, 150] width 1 height 1
click at [646, 170] on label "5 Stars" at bounding box center [641, 163] width 33 height 24
click at [491, 151] on input "5 Stars" at bounding box center [490, 150] width 1 height 1
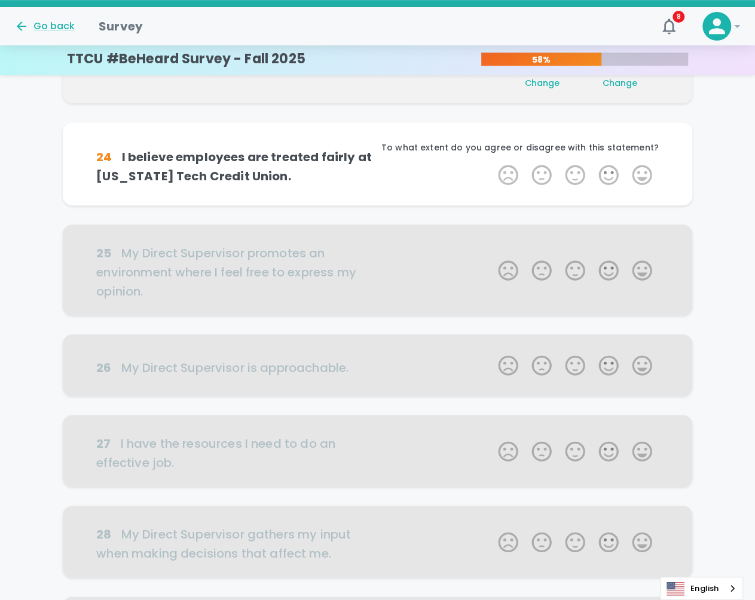
scroll to position [315, 0]
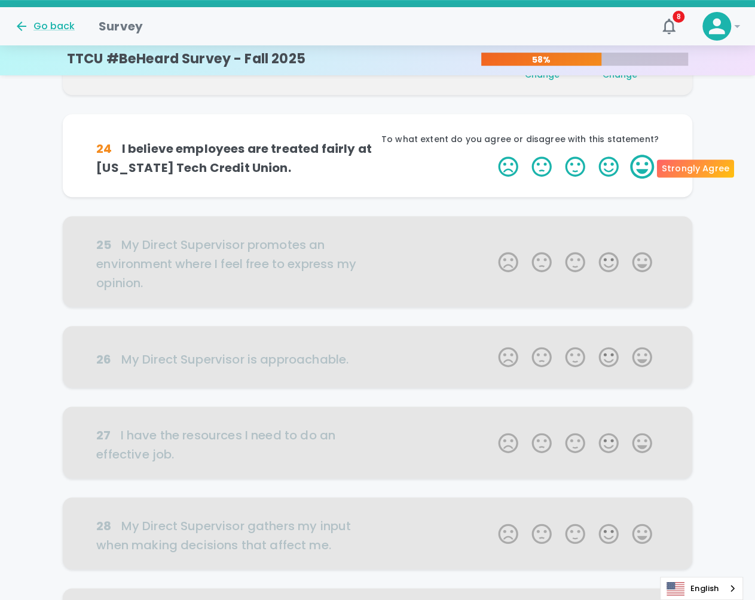
click at [645, 161] on label "5 Stars" at bounding box center [641, 167] width 33 height 24
click at [491, 155] on input "5 Stars" at bounding box center [490, 154] width 1 height 1
click at [645, 161] on label "5 Stars" at bounding box center [641, 167] width 33 height 24
click at [491, 155] on input "5 Stars" at bounding box center [490, 154] width 1 height 1
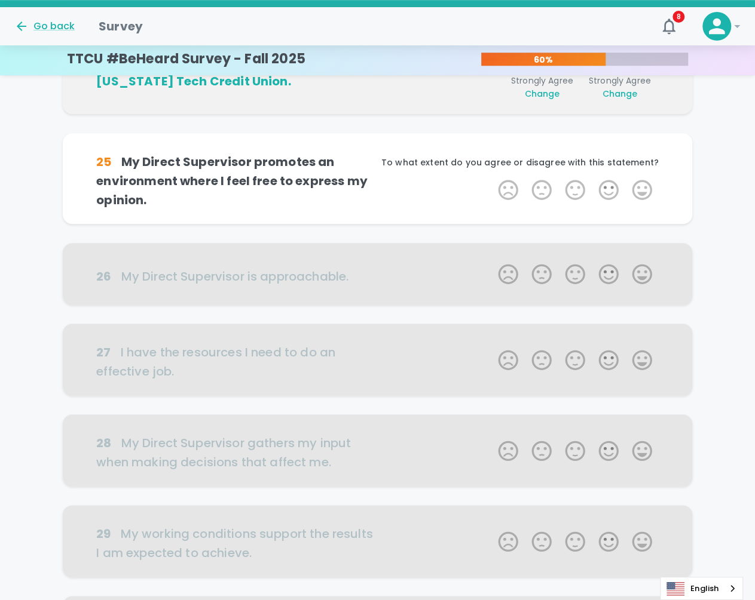
scroll to position [421, 0]
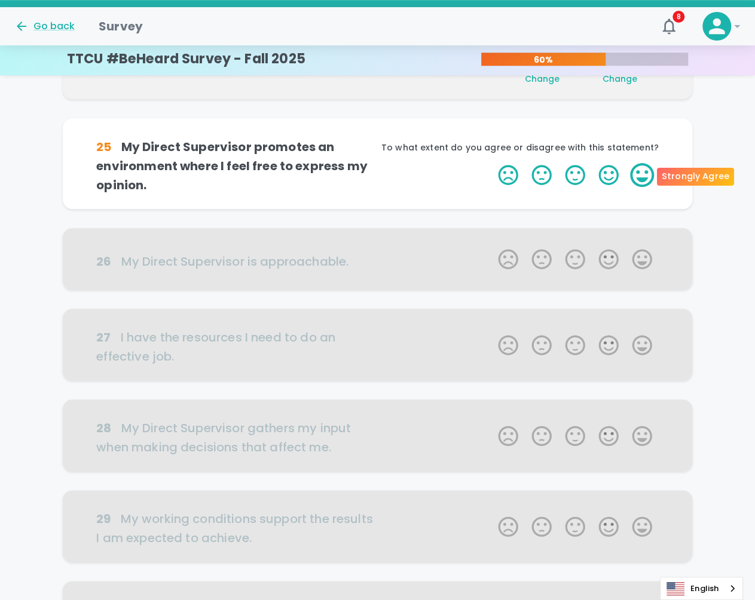
click at [645, 167] on label "5 Stars" at bounding box center [641, 175] width 33 height 24
click at [491, 163] on input "5 Stars" at bounding box center [490, 162] width 1 height 1
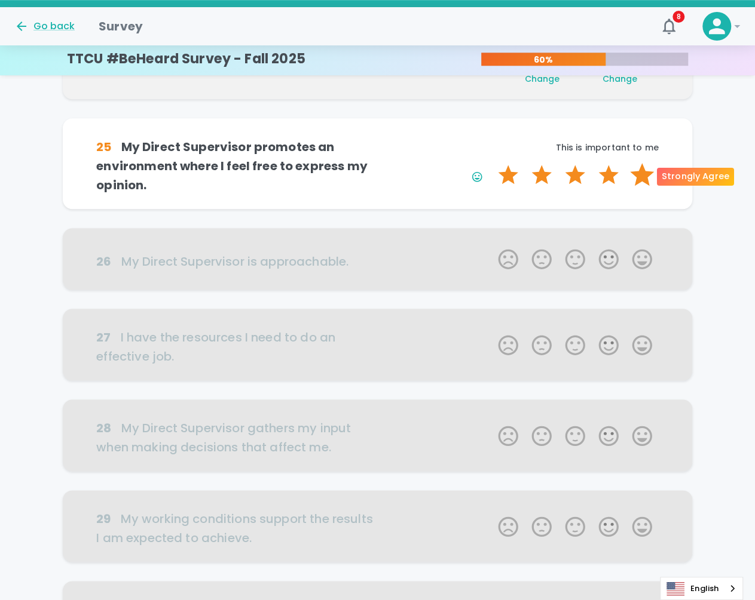
click at [646, 174] on label "5 Stars" at bounding box center [641, 175] width 33 height 24
click at [491, 163] on input "5 Stars" at bounding box center [490, 162] width 1 height 1
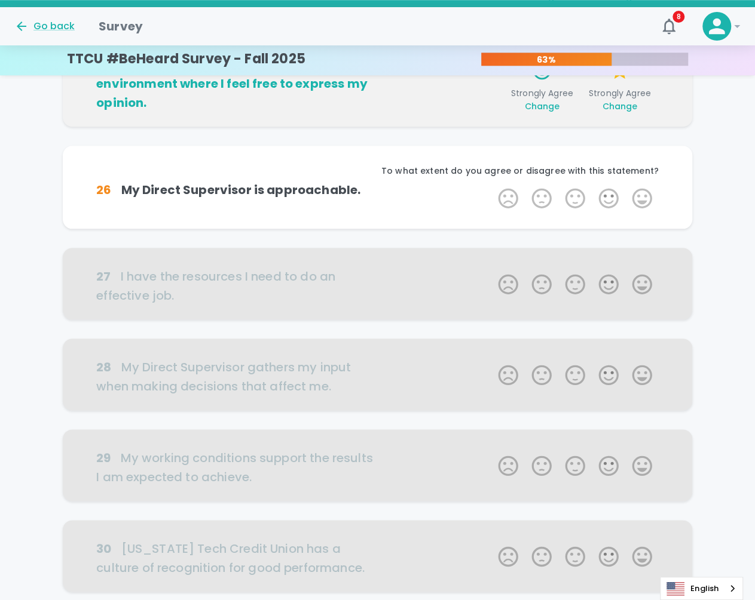
scroll to position [526, 0]
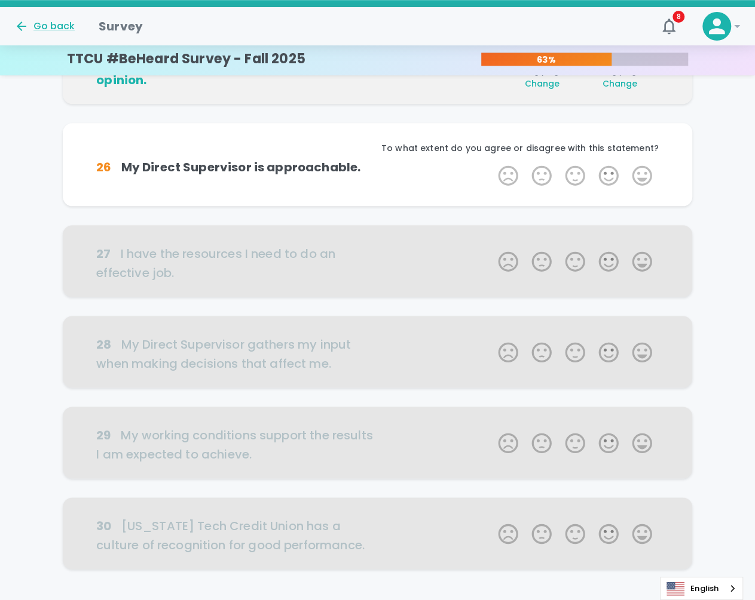
click at [646, 174] on label "5 Stars" at bounding box center [641, 176] width 33 height 24
click at [491, 164] on input "5 Stars" at bounding box center [490, 163] width 1 height 1
click at [646, 174] on label "5 Stars" at bounding box center [641, 176] width 33 height 24
click at [491, 164] on input "5 Stars" at bounding box center [490, 163] width 1 height 1
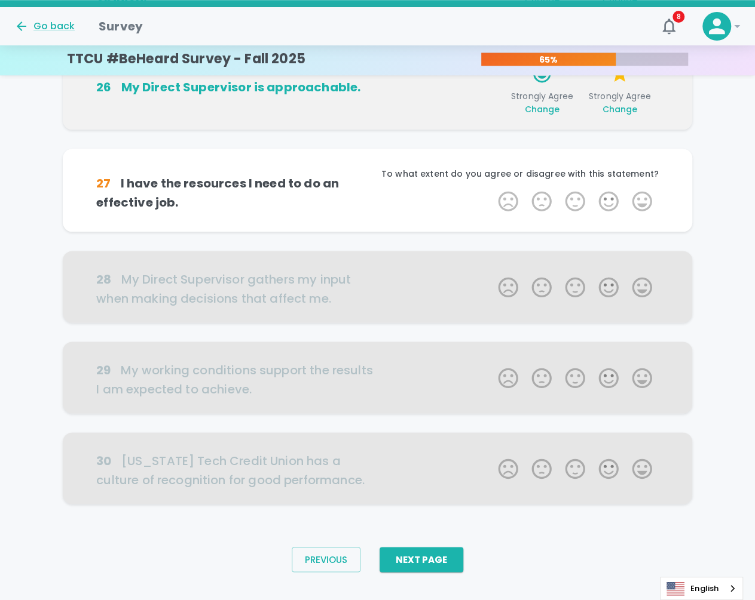
scroll to position [610, 0]
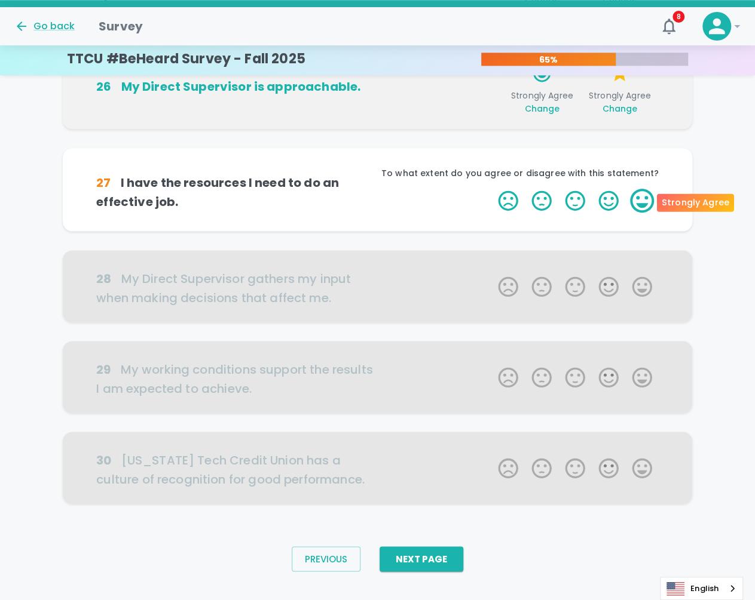
click at [649, 195] on label "5 Stars" at bounding box center [641, 201] width 33 height 24
click at [491, 189] on input "5 Stars" at bounding box center [490, 188] width 1 height 1
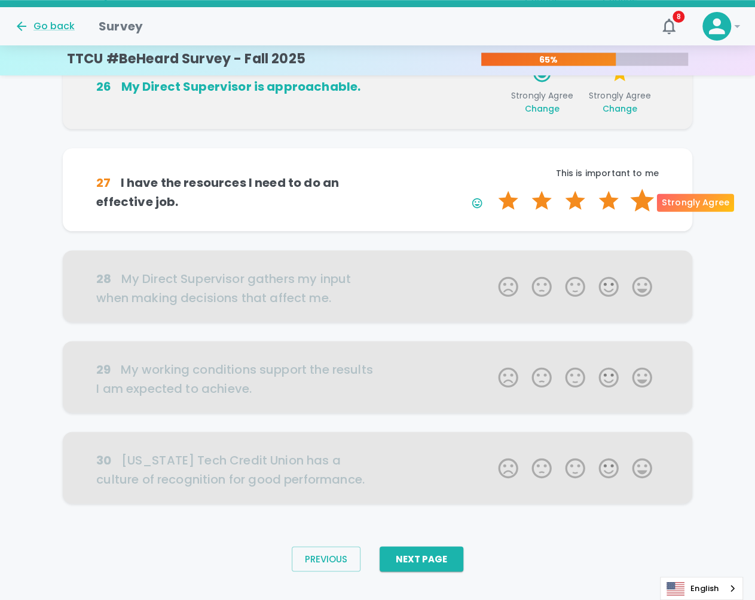
click at [642, 201] on label "5 Stars" at bounding box center [641, 201] width 33 height 24
click at [491, 189] on input "5 Stars" at bounding box center [490, 188] width 1 height 1
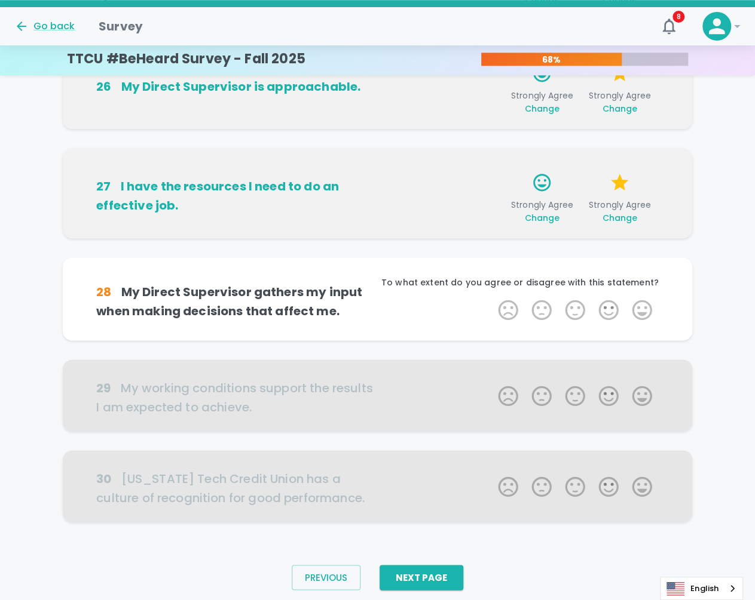
scroll to position [628, 0]
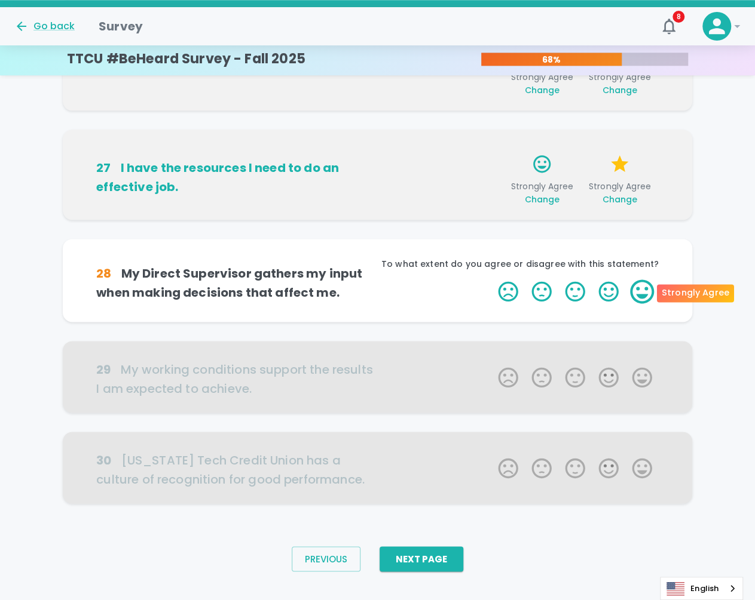
click at [640, 281] on label "5 Stars" at bounding box center [641, 292] width 33 height 24
click at [491, 280] on input "5 Stars" at bounding box center [490, 279] width 1 height 1
click at [643, 292] on label "5 Stars" at bounding box center [641, 292] width 33 height 24
click at [491, 280] on input "5 Stars" at bounding box center [490, 279] width 1 height 1
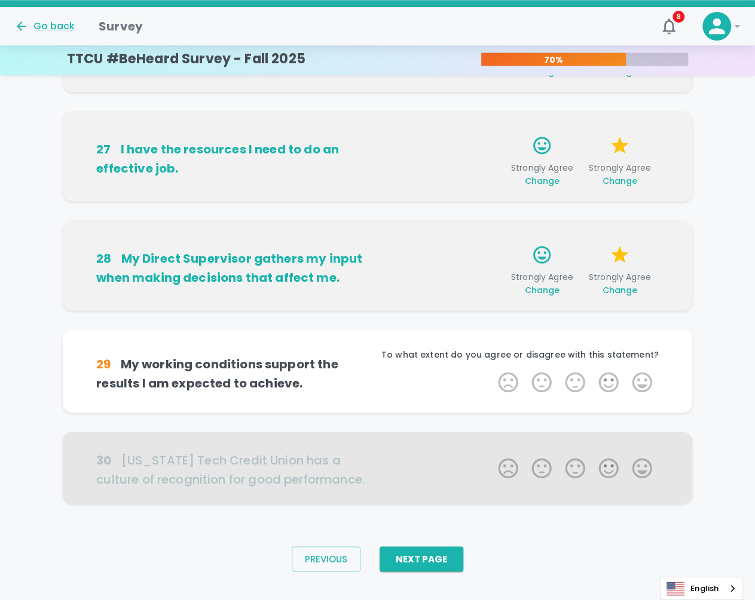
scroll to position [648, 0]
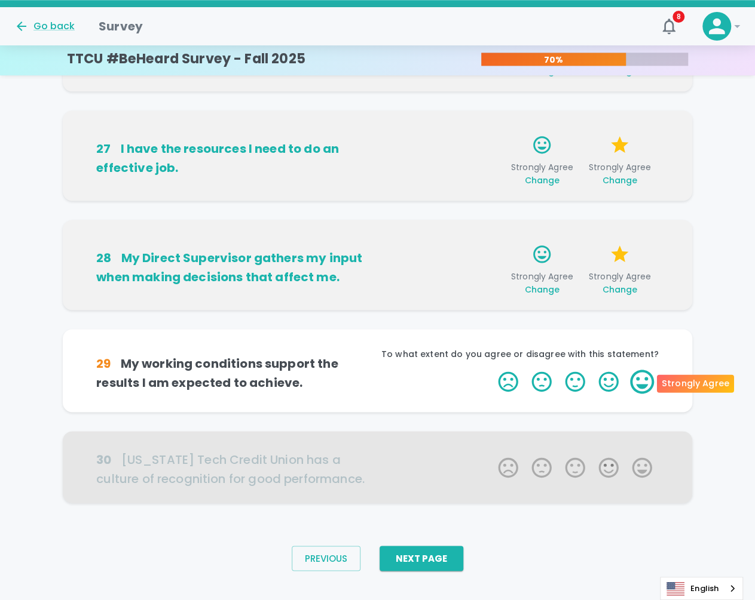
click at [640, 376] on label "5 Stars" at bounding box center [641, 382] width 33 height 24
click at [491, 370] on input "5 Stars" at bounding box center [490, 369] width 1 height 1
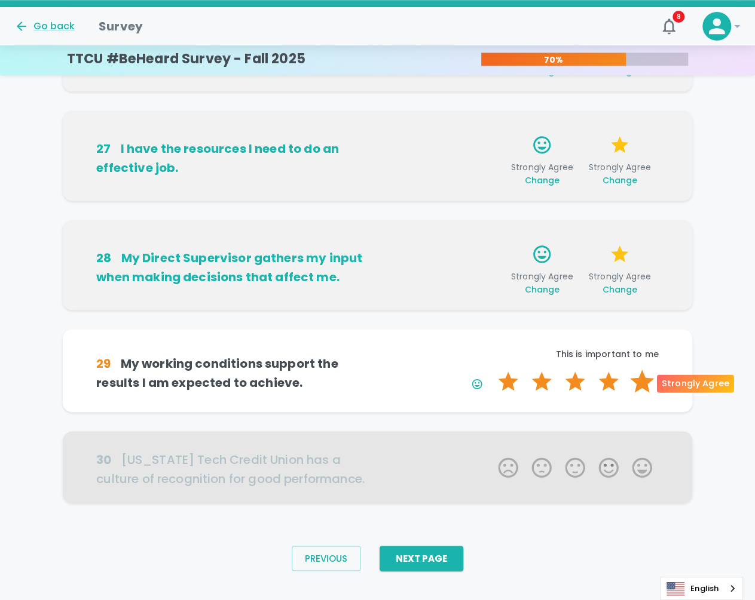
click at [640, 379] on label "5 Stars" at bounding box center [641, 382] width 33 height 24
click at [491, 370] on input "5 Stars" at bounding box center [490, 369] width 1 height 1
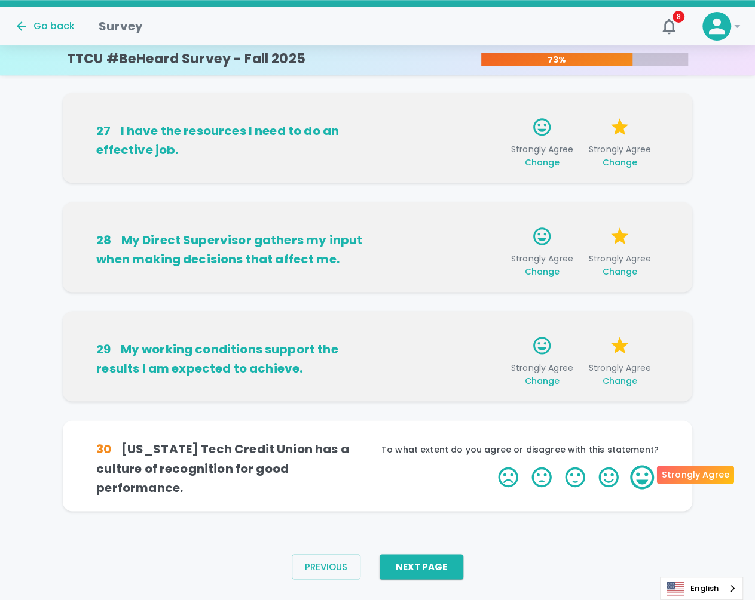
click at [643, 465] on label "5 Stars" at bounding box center [641, 477] width 33 height 24
click at [491, 465] on input "5 Stars" at bounding box center [490, 465] width 1 height 1
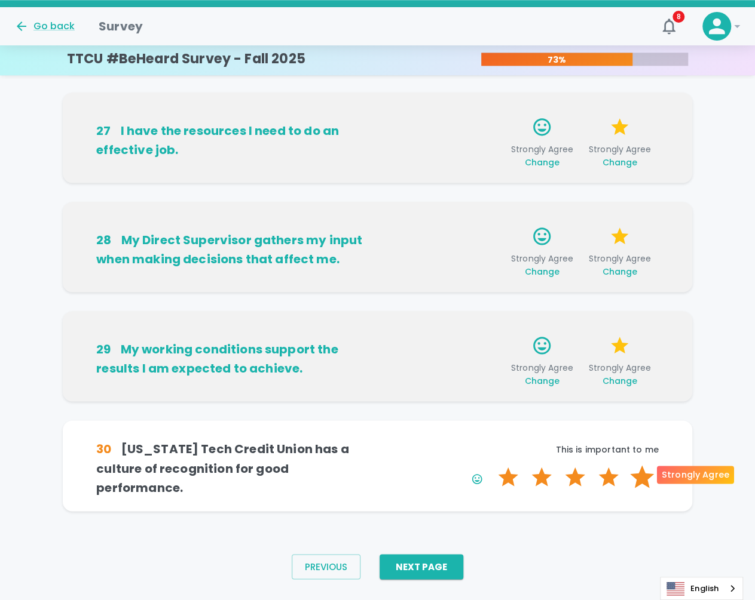
click at [642, 467] on label "5 Stars" at bounding box center [641, 477] width 33 height 24
click at [491, 465] on input "5 Stars" at bounding box center [490, 465] width 1 height 1
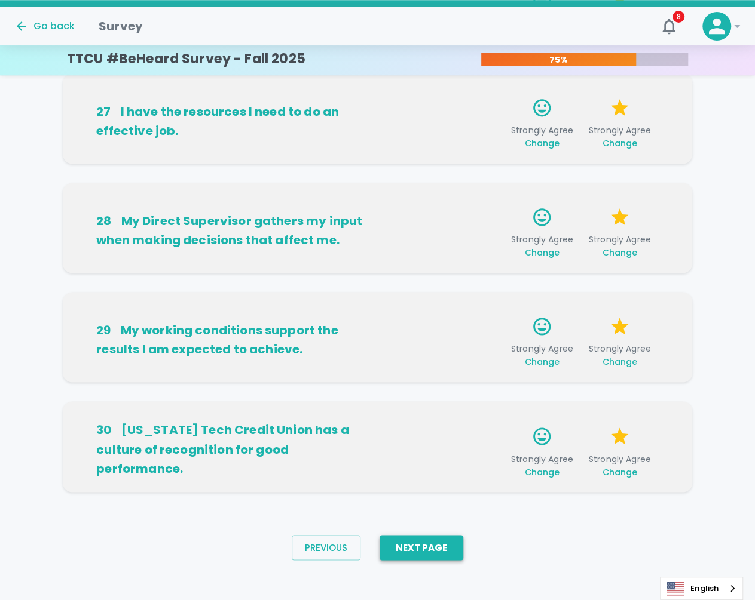
click at [449, 545] on button "Next Page" at bounding box center [421, 547] width 84 height 25
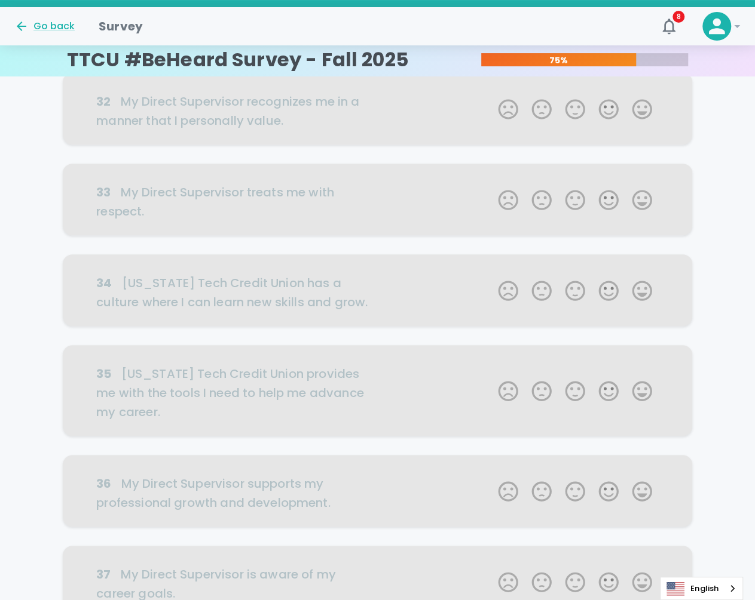
scroll to position [0, 0]
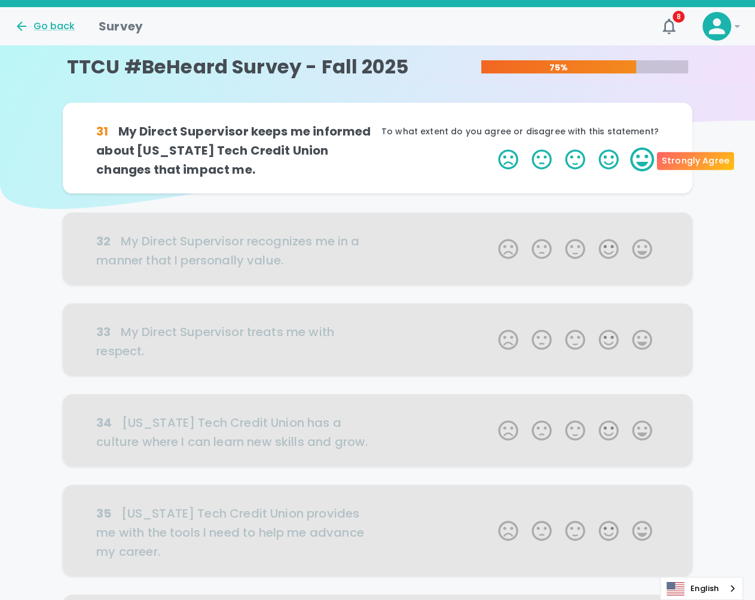
click at [646, 150] on label "5 Stars" at bounding box center [641, 160] width 33 height 24
click at [491, 148] on input "5 Stars" at bounding box center [490, 147] width 1 height 1
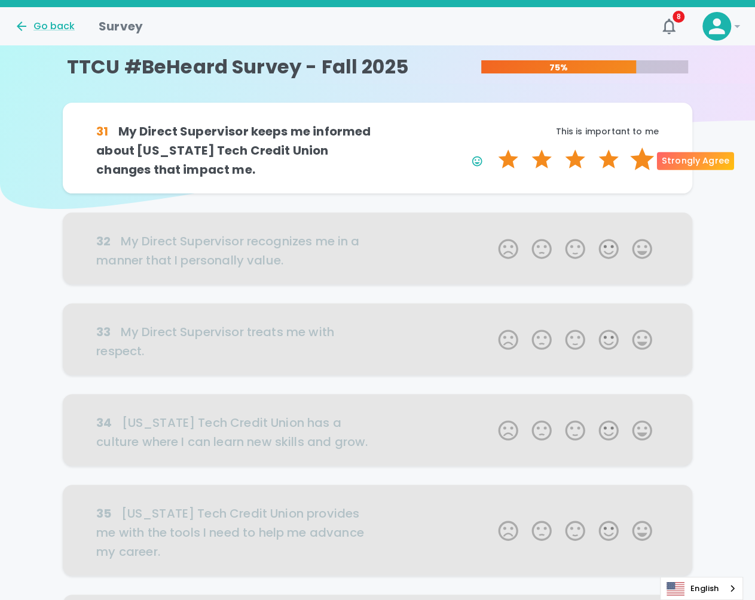
click at [642, 164] on label "5 Stars" at bounding box center [641, 160] width 33 height 24
click at [491, 148] on input "5 Stars" at bounding box center [490, 147] width 1 height 1
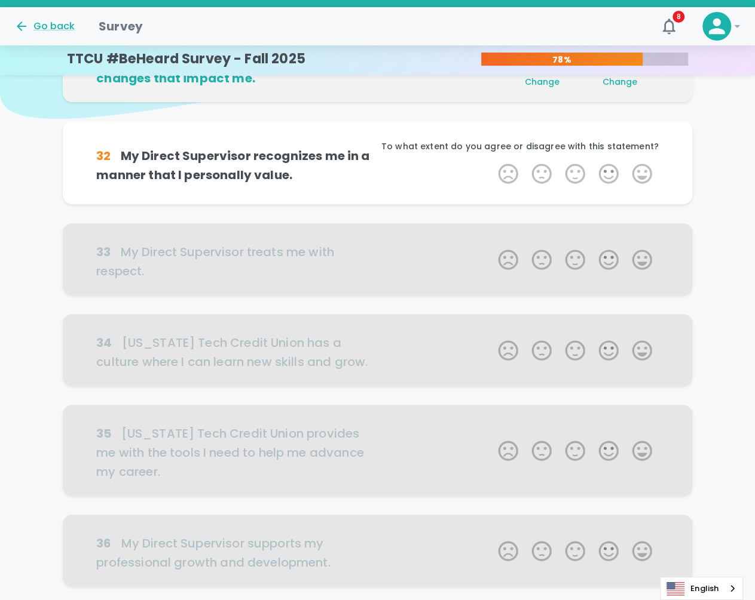
scroll to position [105, 0]
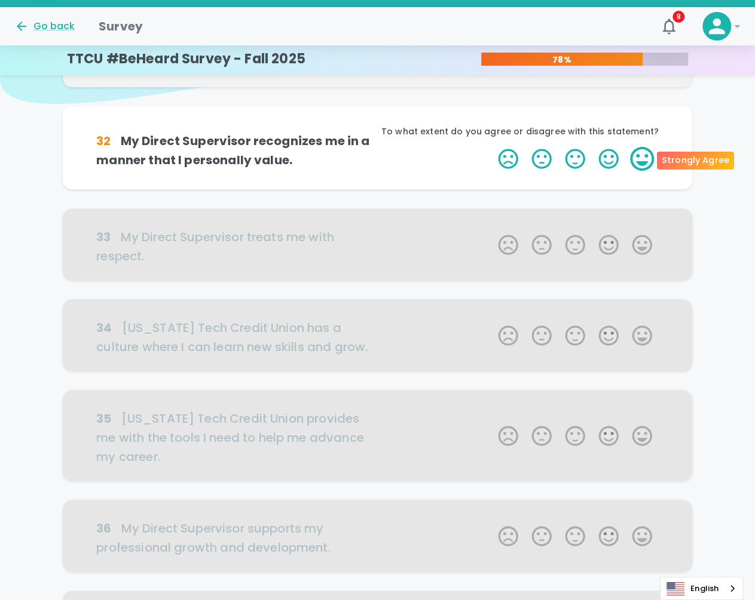
click at [643, 157] on label "5 Stars" at bounding box center [641, 159] width 33 height 24
click at [491, 147] on input "5 Stars" at bounding box center [490, 146] width 1 height 1
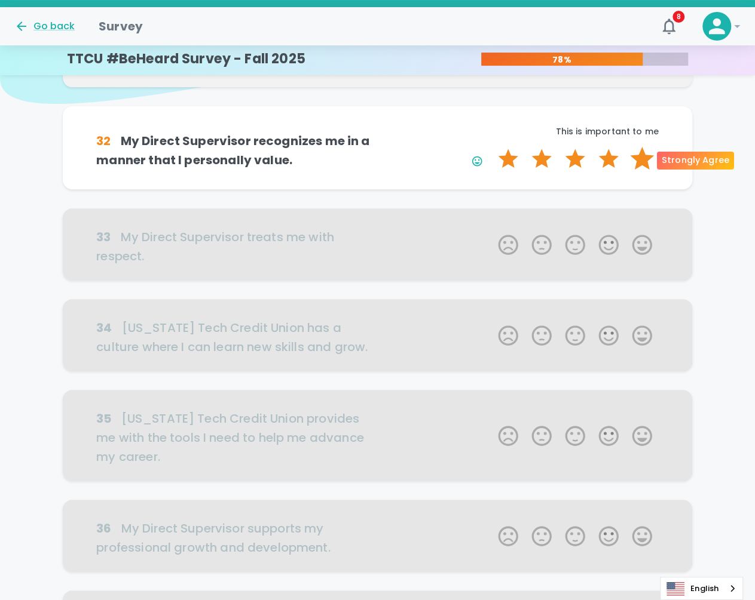
click at [643, 163] on label "5 Stars" at bounding box center [641, 159] width 33 height 24
click at [491, 147] on input "5 Stars" at bounding box center [490, 146] width 1 height 1
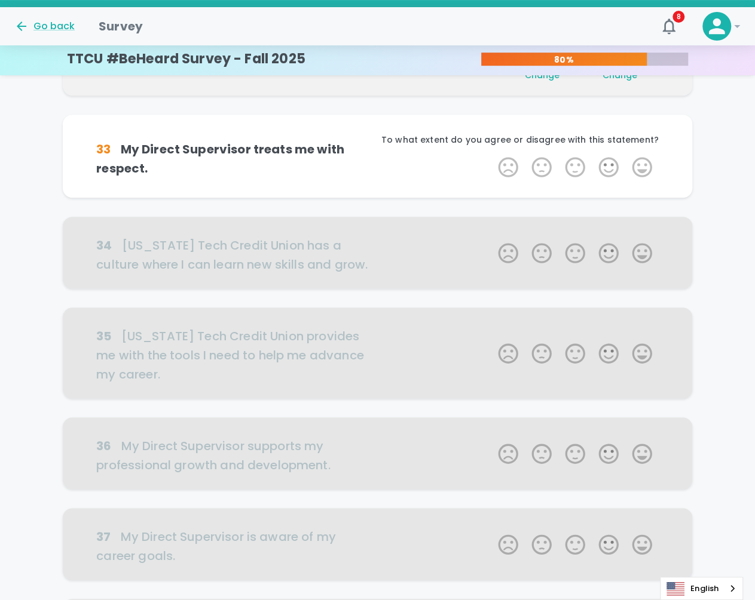
scroll to position [210, 0]
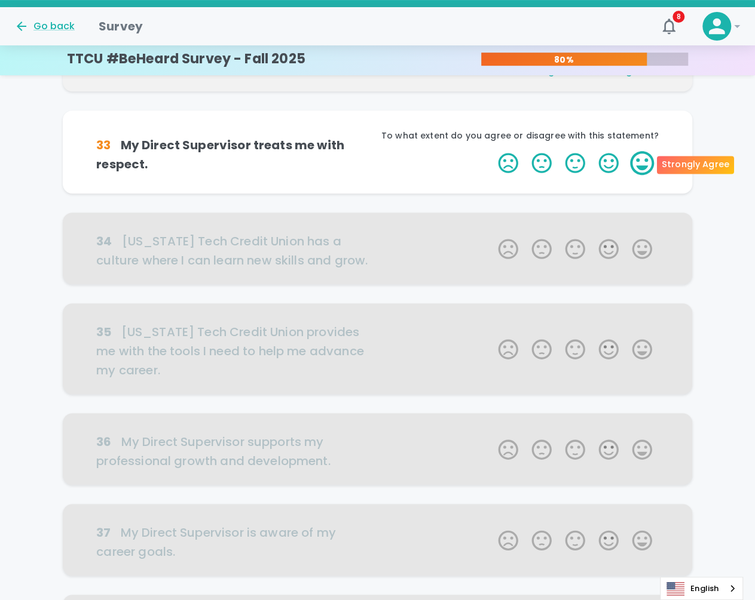
click at [639, 164] on label "5 Stars" at bounding box center [641, 163] width 33 height 24
click at [491, 151] on input "5 Stars" at bounding box center [490, 151] width 1 height 1
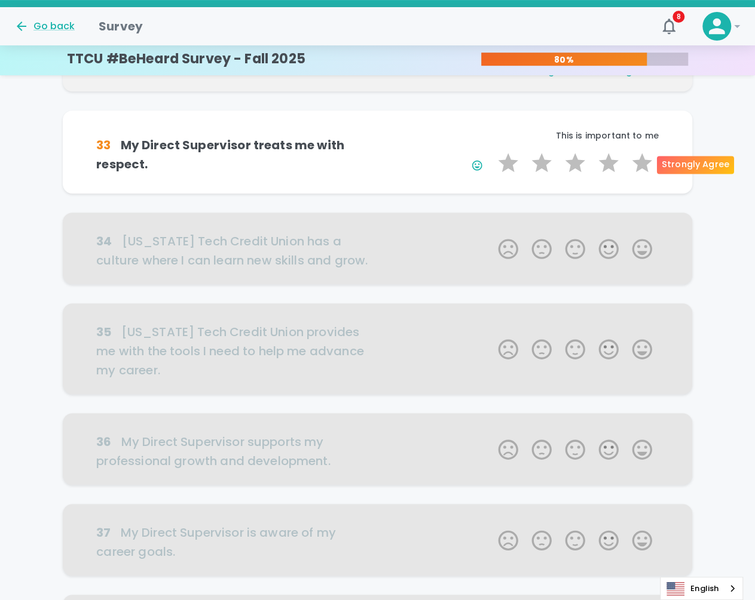
click at [639, 164] on label "5 Stars" at bounding box center [641, 163] width 33 height 24
click at [491, 151] on input "5 Stars" at bounding box center [490, 151] width 1 height 1
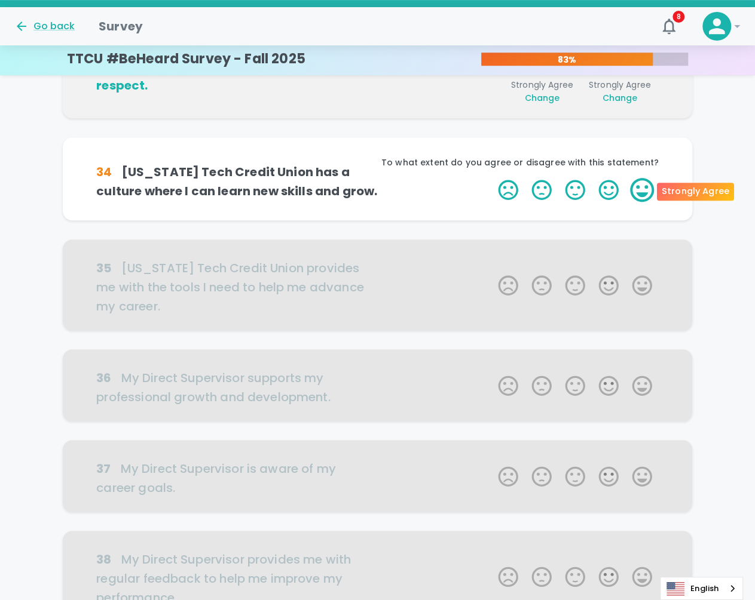
scroll to position [315, 0]
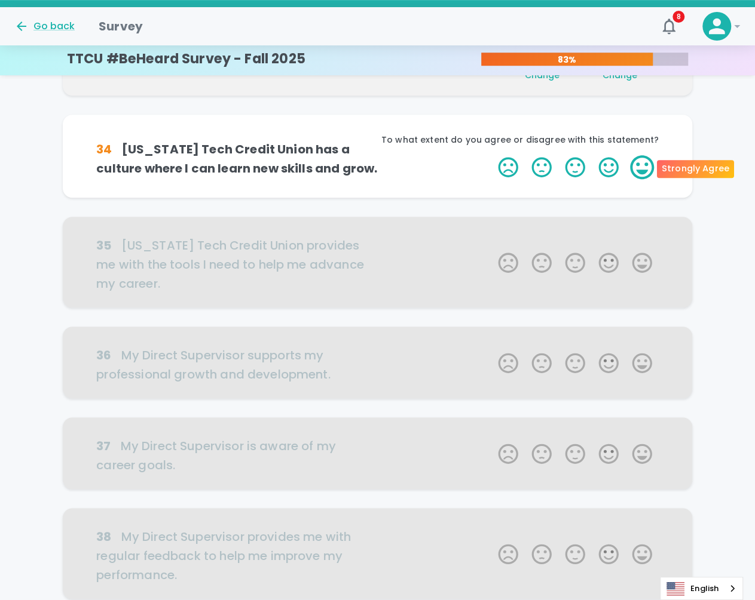
click at [649, 168] on label "5 Stars" at bounding box center [641, 167] width 33 height 24
click at [491, 155] on input "5 Stars" at bounding box center [490, 155] width 1 height 1
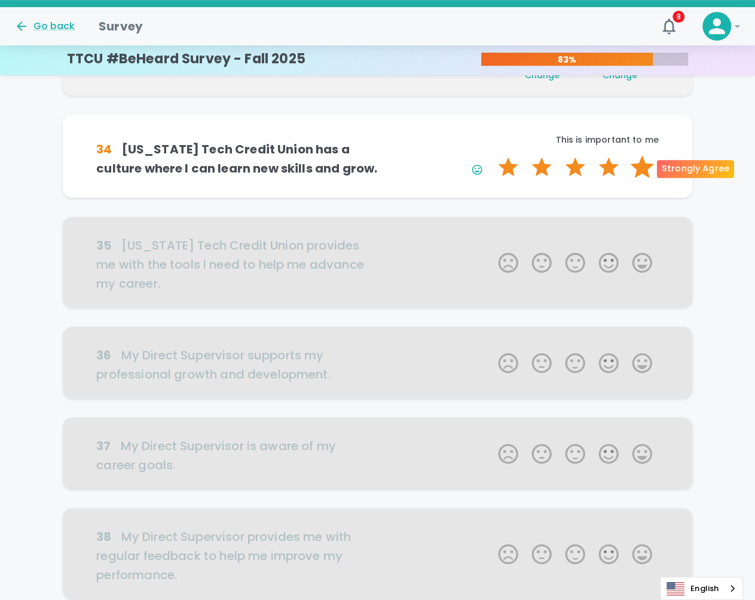
click at [651, 167] on label "5 Stars" at bounding box center [641, 167] width 33 height 24
click at [491, 155] on input "5 Stars" at bounding box center [490, 155] width 1 height 1
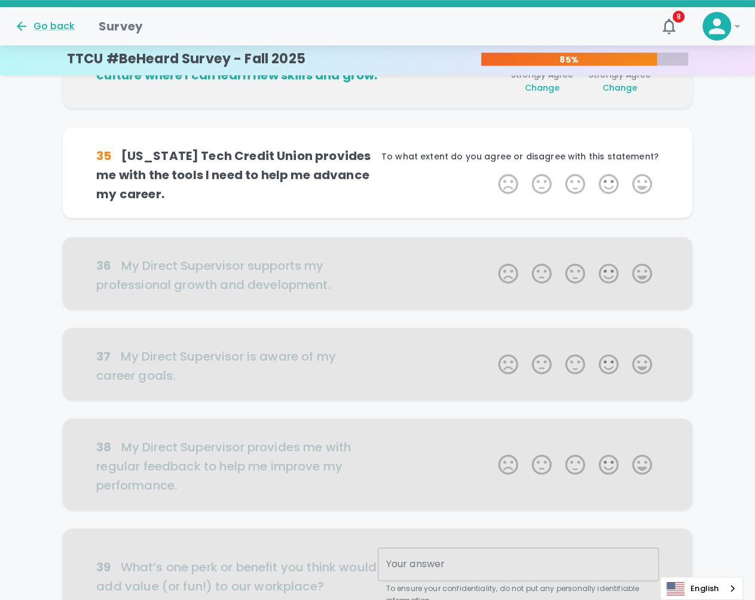
scroll to position [421, 0]
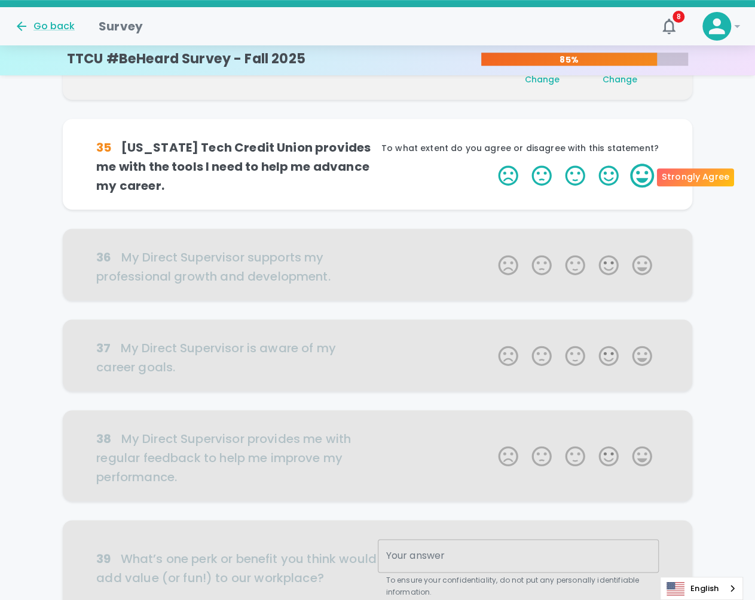
click at [637, 177] on label "5 Stars" at bounding box center [641, 176] width 33 height 24
click at [491, 164] on input "5 Stars" at bounding box center [490, 163] width 1 height 1
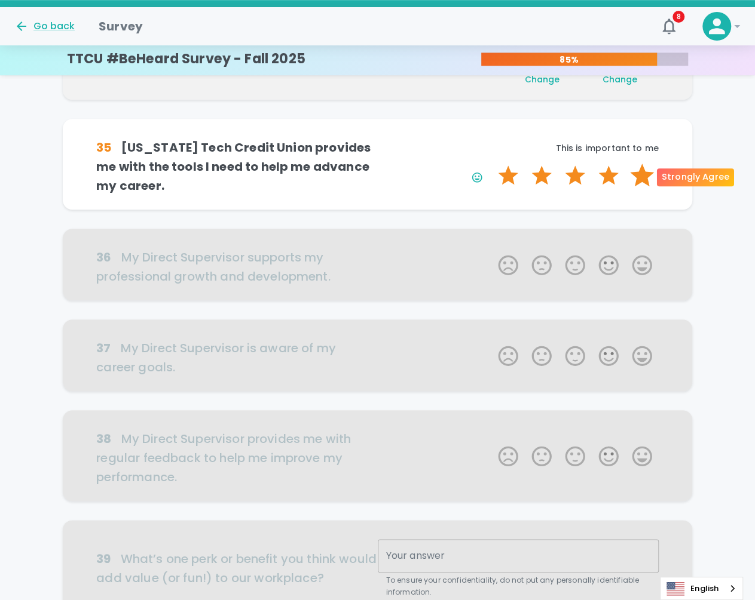
click at [639, 178] on label "5 Stars" at bounding box center [641, 176] width 33 height 24
click at [491, 164] on input "5 Stars" at bounding box center [490, 163] width 1 height 1
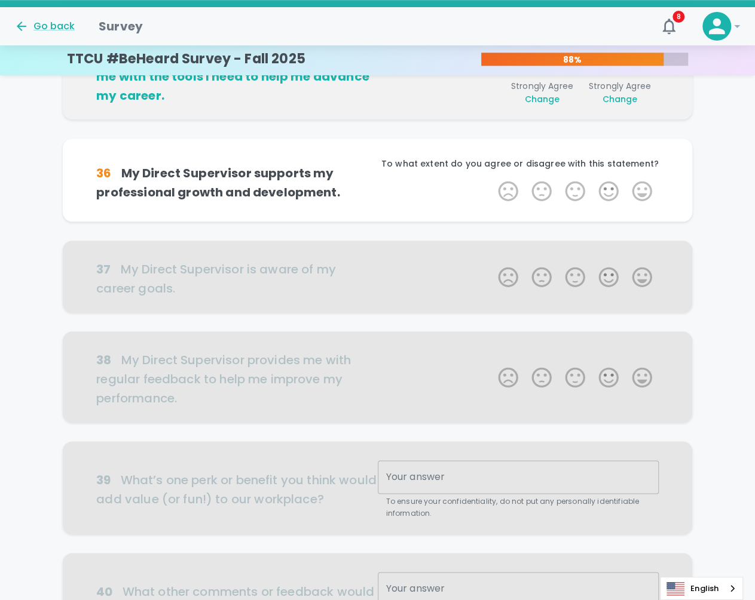
scroll to position [526, 0]
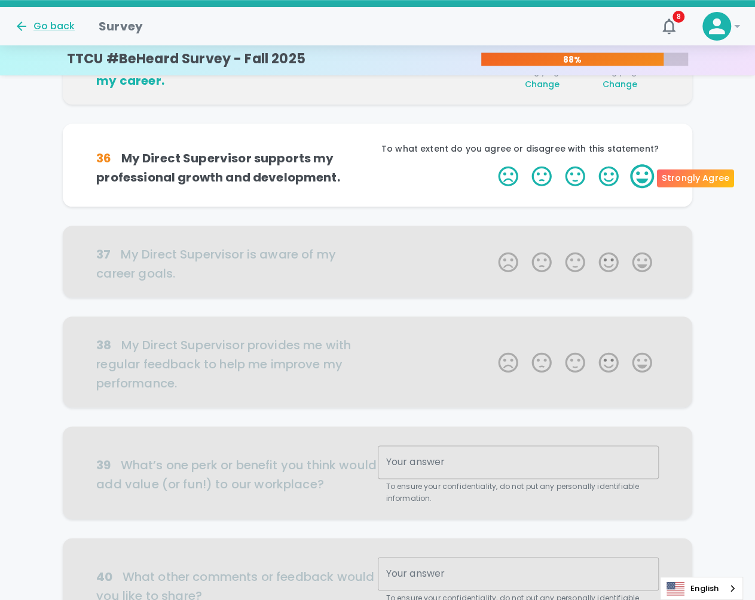
click at [640, 180] on label "5 Stars" at bounding box center [641, 176] width 33 height 24
click at [491, 164] on input "5 Stars" at bounding box center [490, 164] width 1 height 1
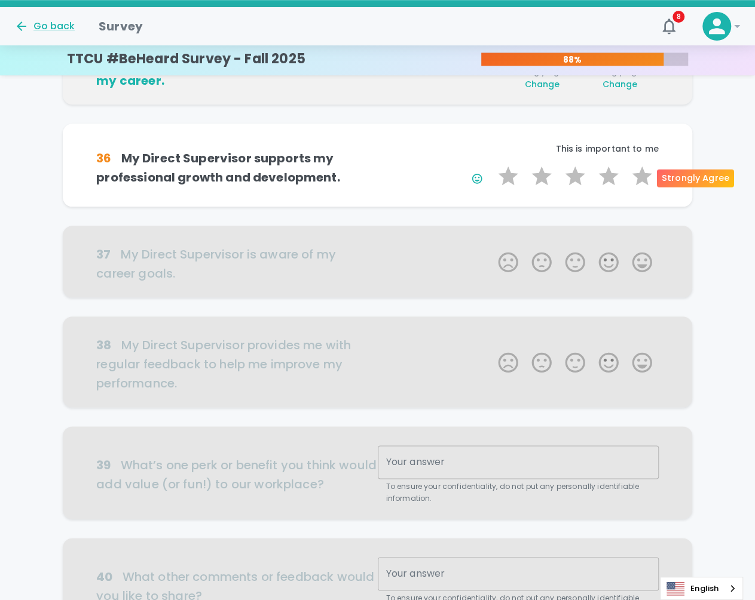
click at [640, 180] on label "5 Stars" at bounding box center [641, 176] width 33 height 24
click at [491, 164] on input "5 Stars" at bounding box center [490, 164] width 1 height 1
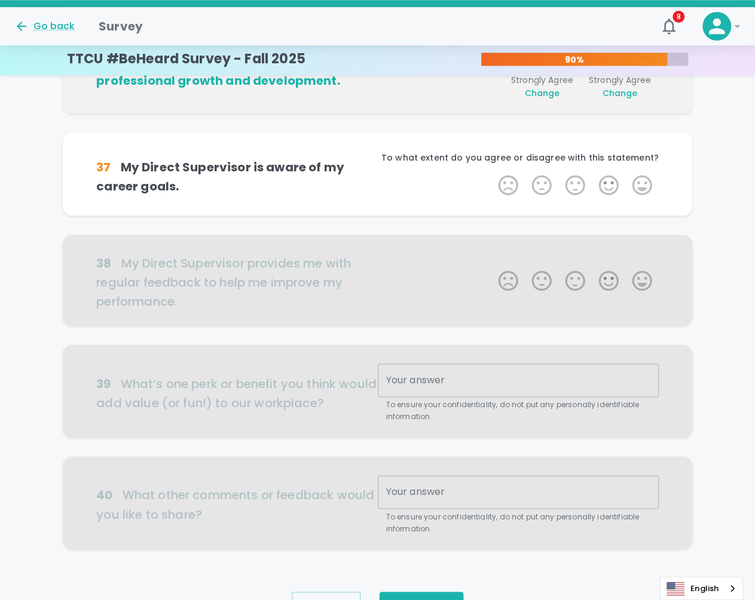
scroll to position [631, 0]
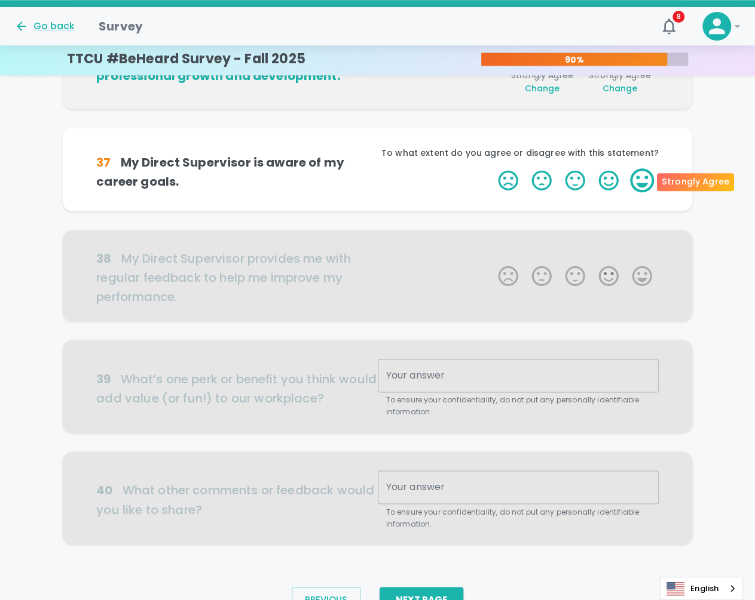
click at [646, 175] on label "5 Stars" at bounding box center [641, 180] width 33 height 24
click at [491, 168] on input "5 Stars" at bounding box center [490, 168] width 1 height 1
click at [646, 180] on label "5 Stars" at bounding box center [641, 180] width 33 height 24
click at [491, 168] on input "5 Stars" at bounding box center [490, 168] width 1 height 1
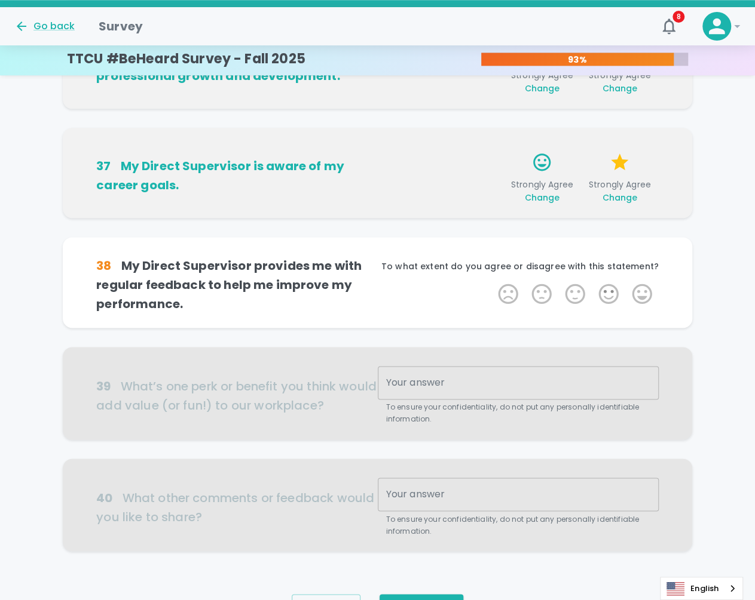
scroll to position [690, 0]
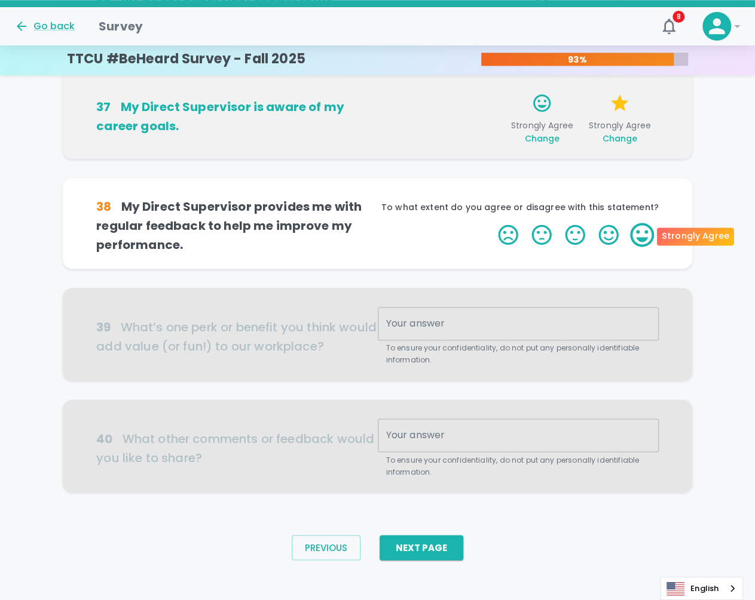
click at [644, 232] on label "5 Stars" at bounding box center [641, 235] width 33 height 24
click at [491, 223] on input "5 Stars" at bounding box center [490, 222] width 1 height 1
click at [648, 238] on label "5 Stars" at bounding box center [641, 235] width 33 height 24
click at [491, 223] on input "5 Stars" at bounding box center [490, 222] width 1 height 1
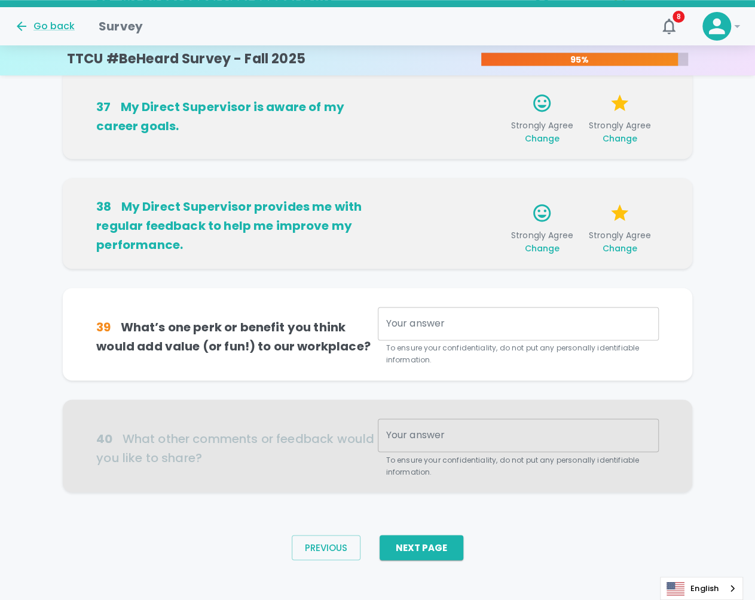
scroll to position [697, 0]
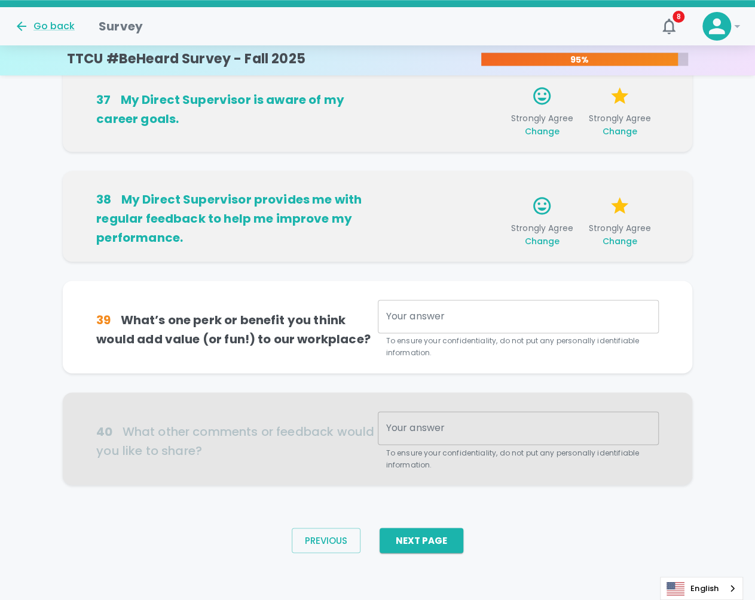
click at [441, 325] on div "x Your answer" at bounding box center [518, 316] width 281 height 33
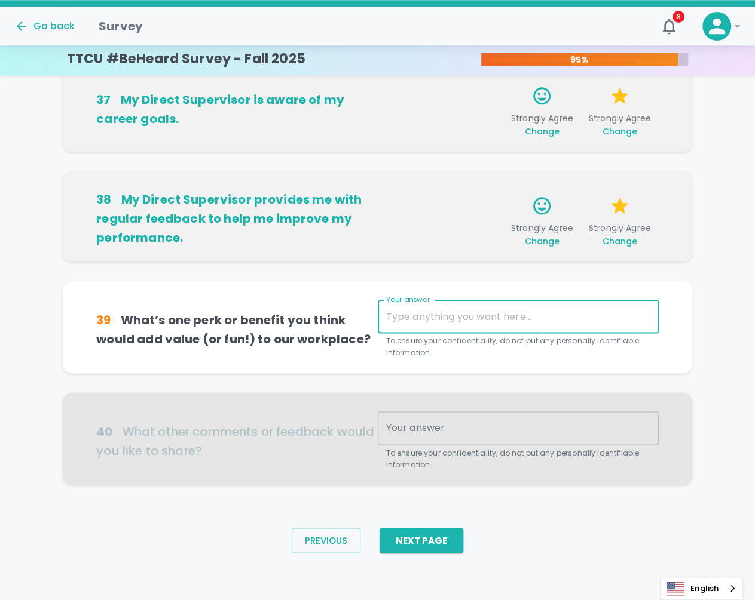
click at [400, 313] on textarea "Your answer" at bounding box center [518, 317] width 264 height 14
type textarea "a"
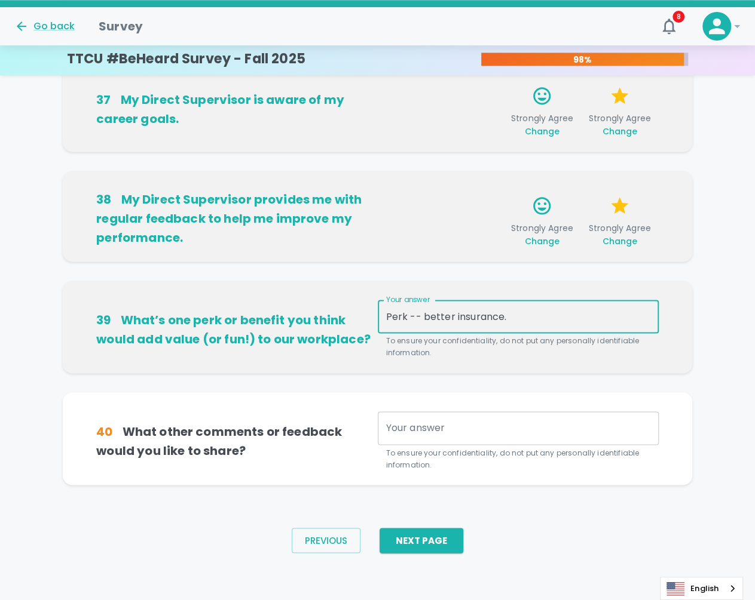
drag, startPoint x: 426, startPoint y: 317, endPoint x: 358, endPoint y: 318, distance: 67.5
click at [358, 318] on div "39 What’s one perk or benefit you think would add value (or fun!) to our workpl…" at bounding box center [377, 329] width 562 height 59
type textarea "Better insurance."
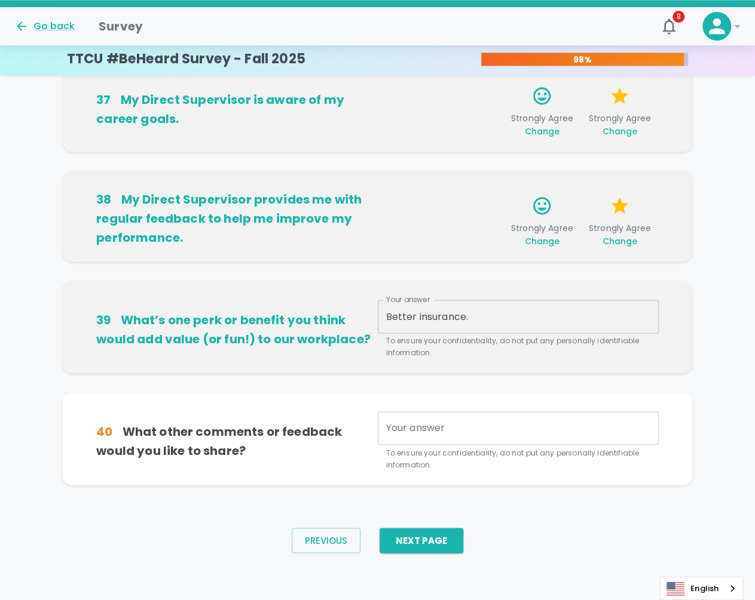
click at [513, 324] on div "Better insurance. x Your answer" at bounding box center [518, 316] width 281 height 33
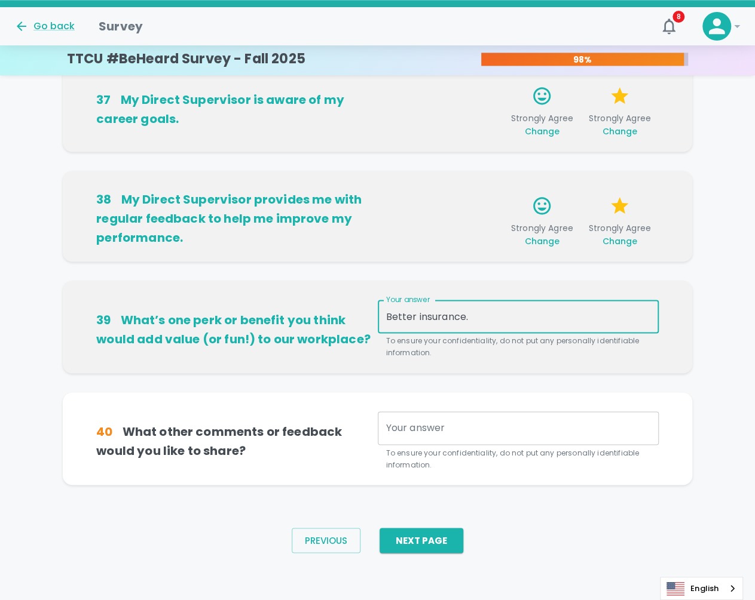
click at [515, 317] on textarea "Better insurance." at bounding box center [518, 317] width 264 height 14
click at [453, 432] on textarea "Your answer" at bounding box center [518, 428] width 264 height 14
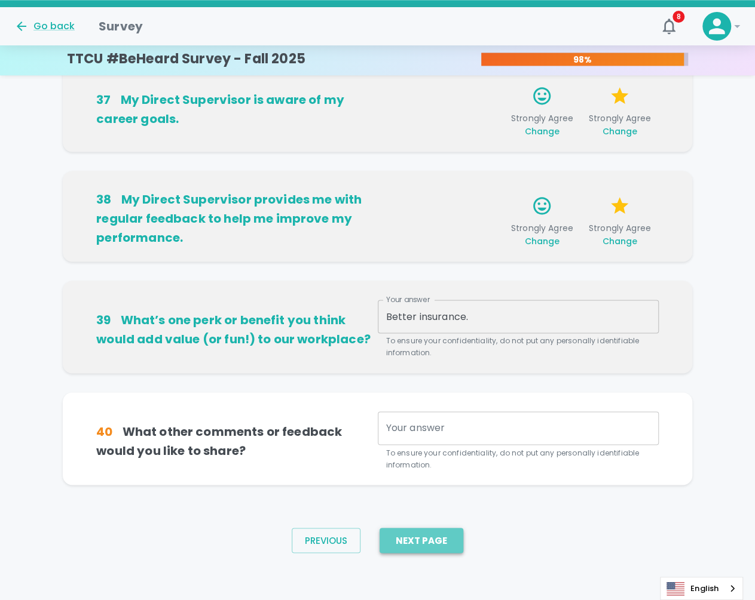
click at [411, 537] on button "Next Page" at bounding box center [421, 540] width 84 height 25
click at [422, 541] on button "Next Page" at bounding box center [421, 540] width 84 height 25
click at [428, 435] on div "x Your answer" at bounding box center [518, 428] width 281 height 33
drag, startPoint x: 214, startPoint y: 433, endPoint x: 221, endPoint y: 434, distance: 7.2
click at [213, 433] on h6 "40 What other comments or feedback would you like to share?" at bounding box center [236, 441] width 281 height 38
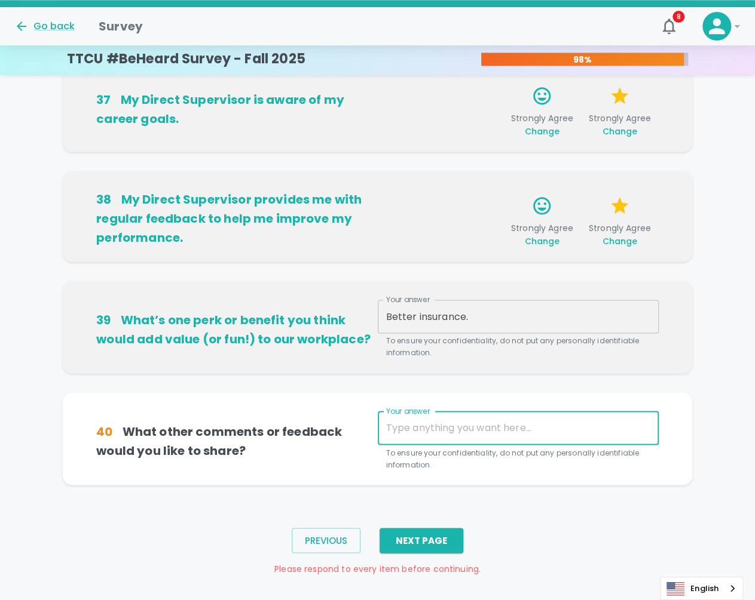
click at [455, 434] on textarea "Your answer" at bounding box center [518, 428] width 264 height 14
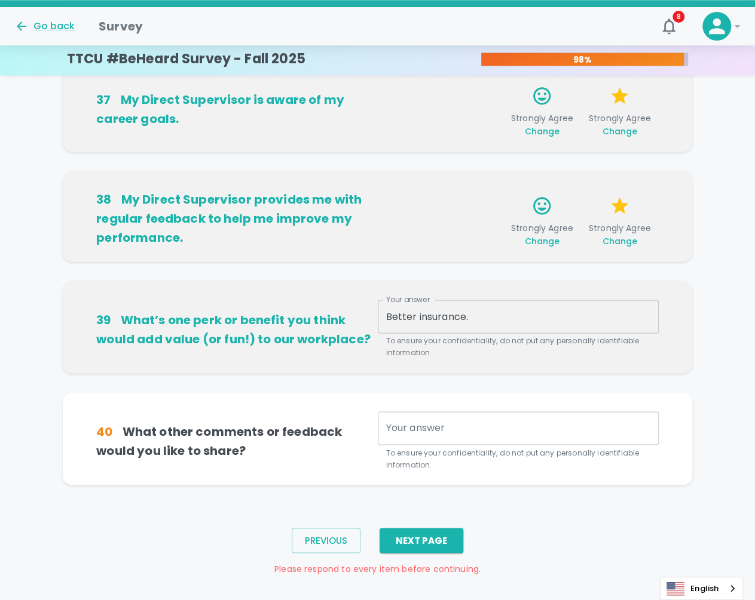
click at [221, 441] on h6 "40 What other comments or feedback would you like to share?" at bounding box center [236, 441] width 281 height 38
click at [416, 443] on div "x Your answer" at bounding box center [518, 428] width 281 height 33
click at [437, 439] on div "x Your answer" at bounding box center [518, 428] width 281 height 33
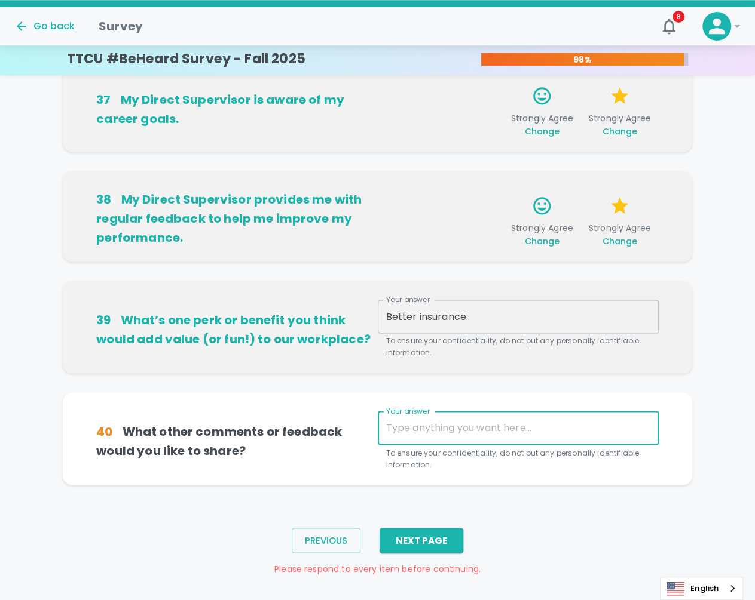
click at [454, 430] on textarea "Your answer" at bounding box center [518, 428] width 264 height 14
click at [473, 315] on textarea "Better insurance." at bounding box center [518, 317] width 264 height 14
click at [497, 430] on textarea "Your answer" at bounding box center [518, 428] width 264 height 14
click at [504, 438] on div "x Your answer" at bounding box center [518, 428] width 281 height 33
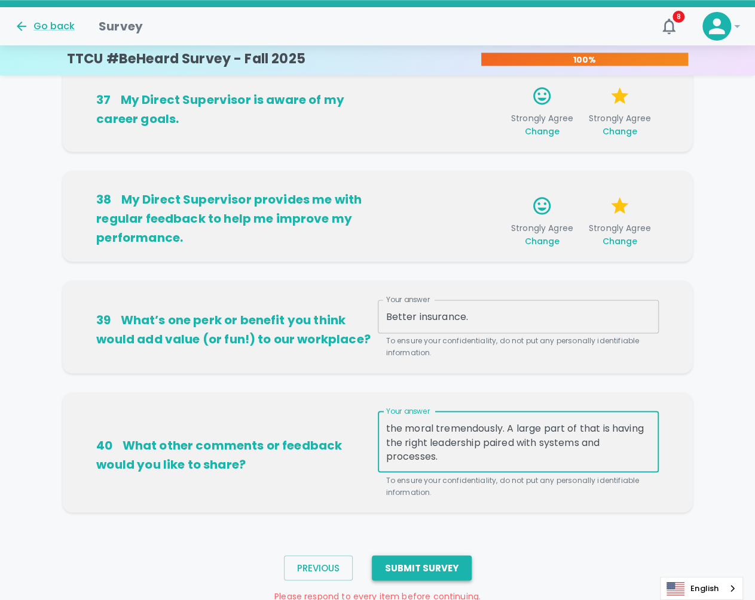
type textarea "For the department that I am in, we have improved the moral tremendously. A lar…"
click at [438, 566] on button "Submit Survey" at bounding box center [422, 568] width 100 height 25
